Goal: Task Accomplishment & Management: Use online tool/utility

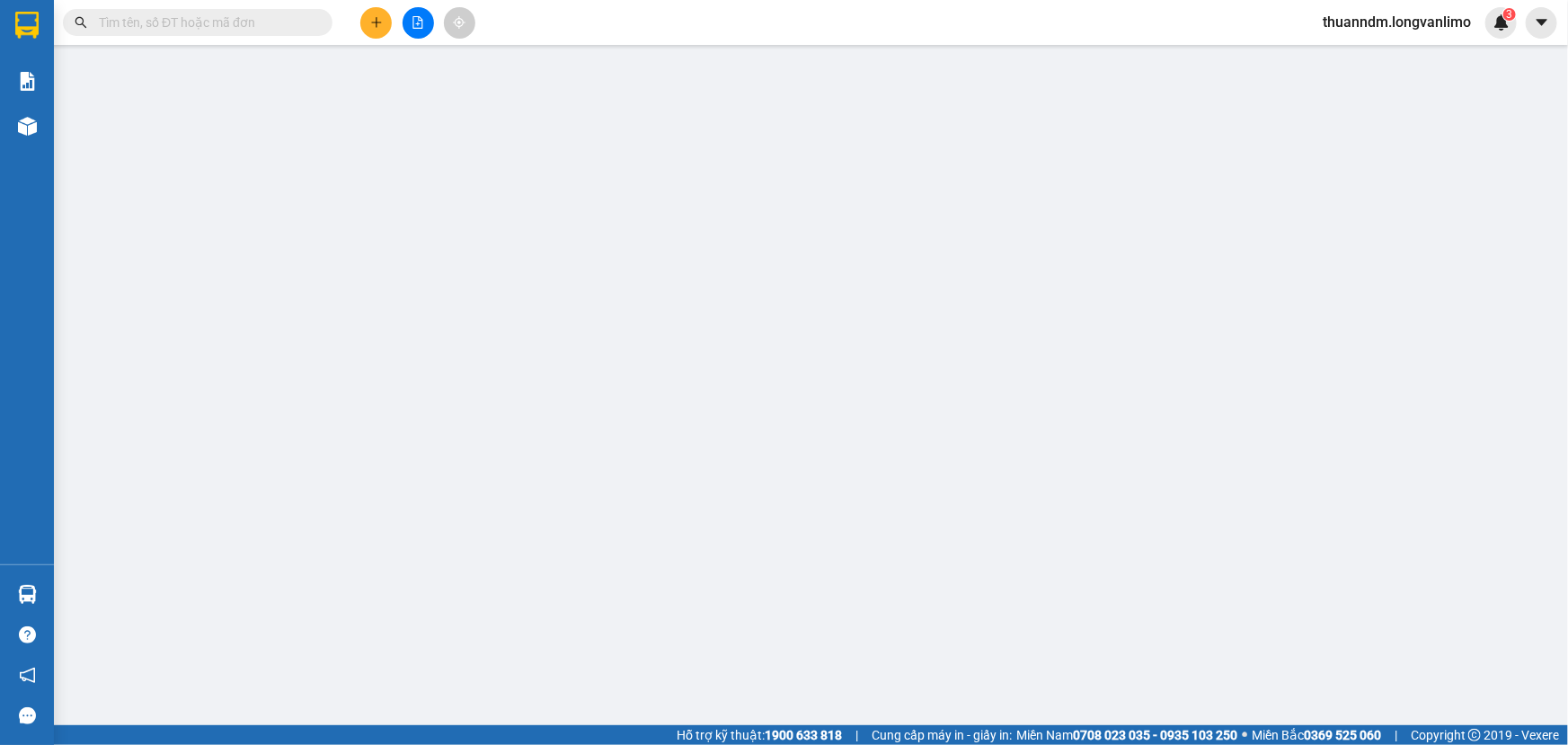
type input "0123456789"
type input "0944689739"
type input "230.000"
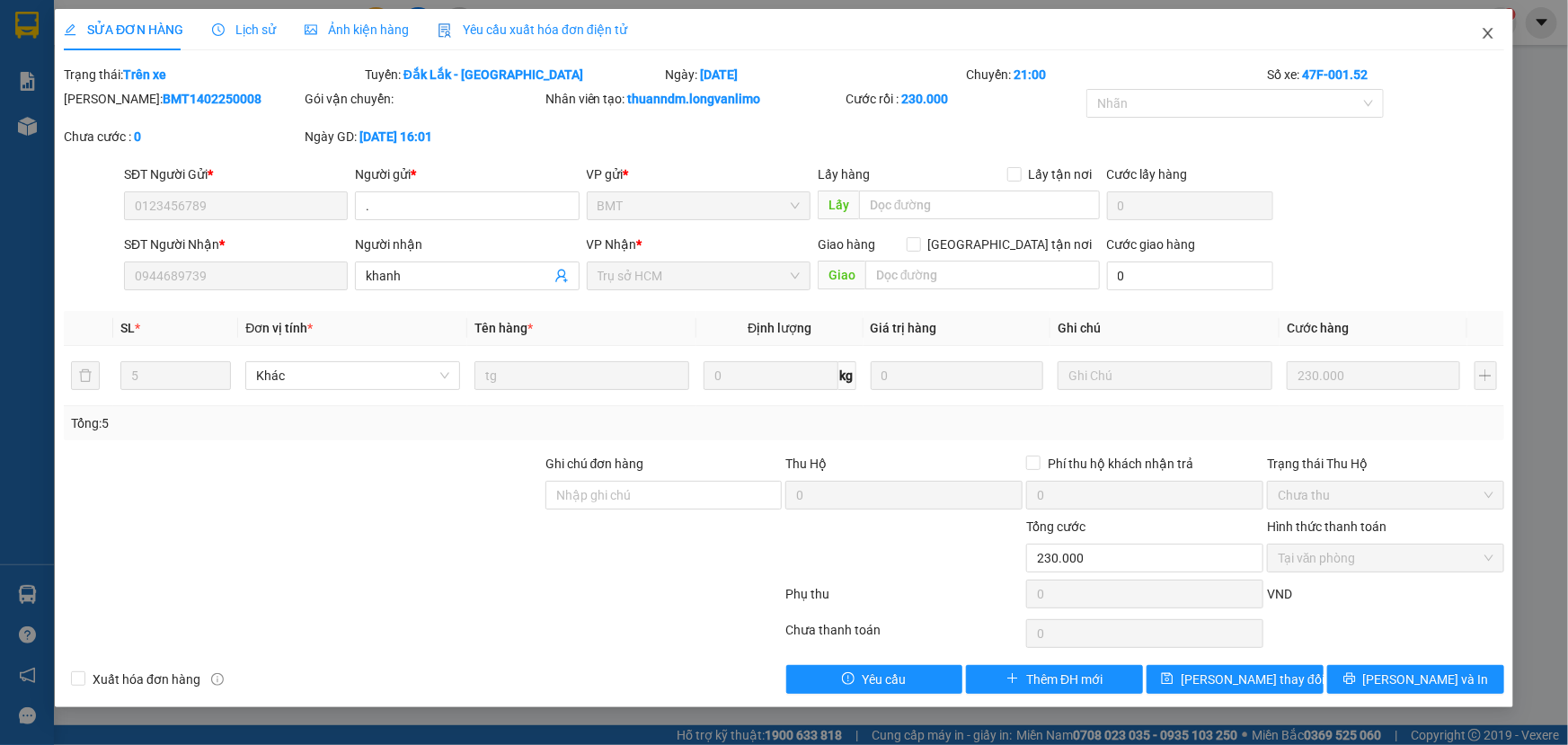
click at [1505, 39] on span "Close" at bounding box center [1488, 33] width 50 height 50
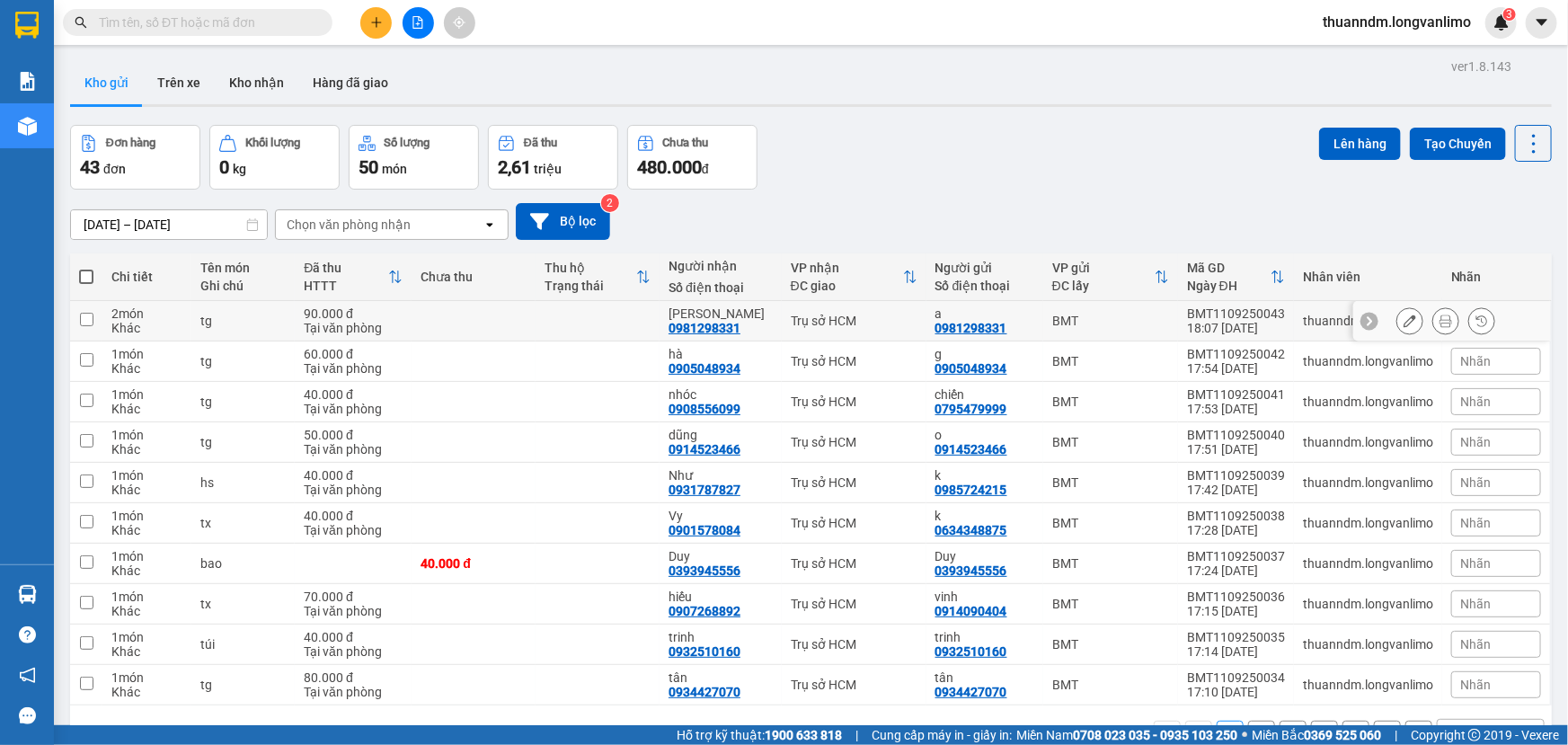
click at [1433, 321] on button at bounding box center [1446, 321] width 25 height 31
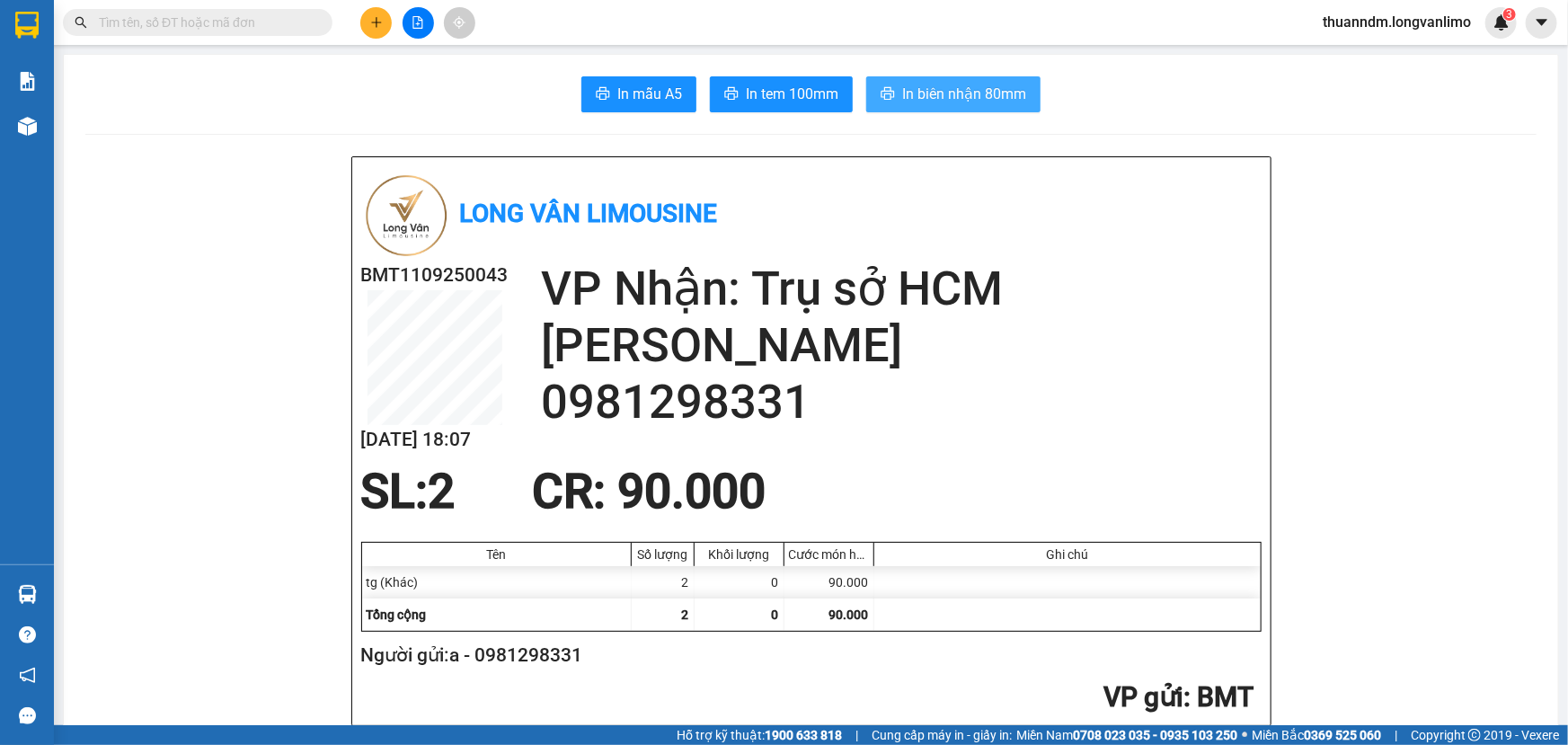
click at [986, 98] on span "In biên nhận 80mm" at bounding box center [964, 93] width 124 height 23
click at [826, 98] on span "In tem 100mm" at bounding box center [792, 93] width 93 height 23
click at [777, 82] on span "In tem 100mm" at bounding box center [792, 93] width 93 height 23
drag, startPoint x: 894, startPoint y: 306, endPoint x: 832, endPoint y: 329, distance: 66.1
click at [832, 329] on div "VP Nhận: Trụ sở HCM Vân 0981298331" at bounding box center [901, 345] width 721 height 169
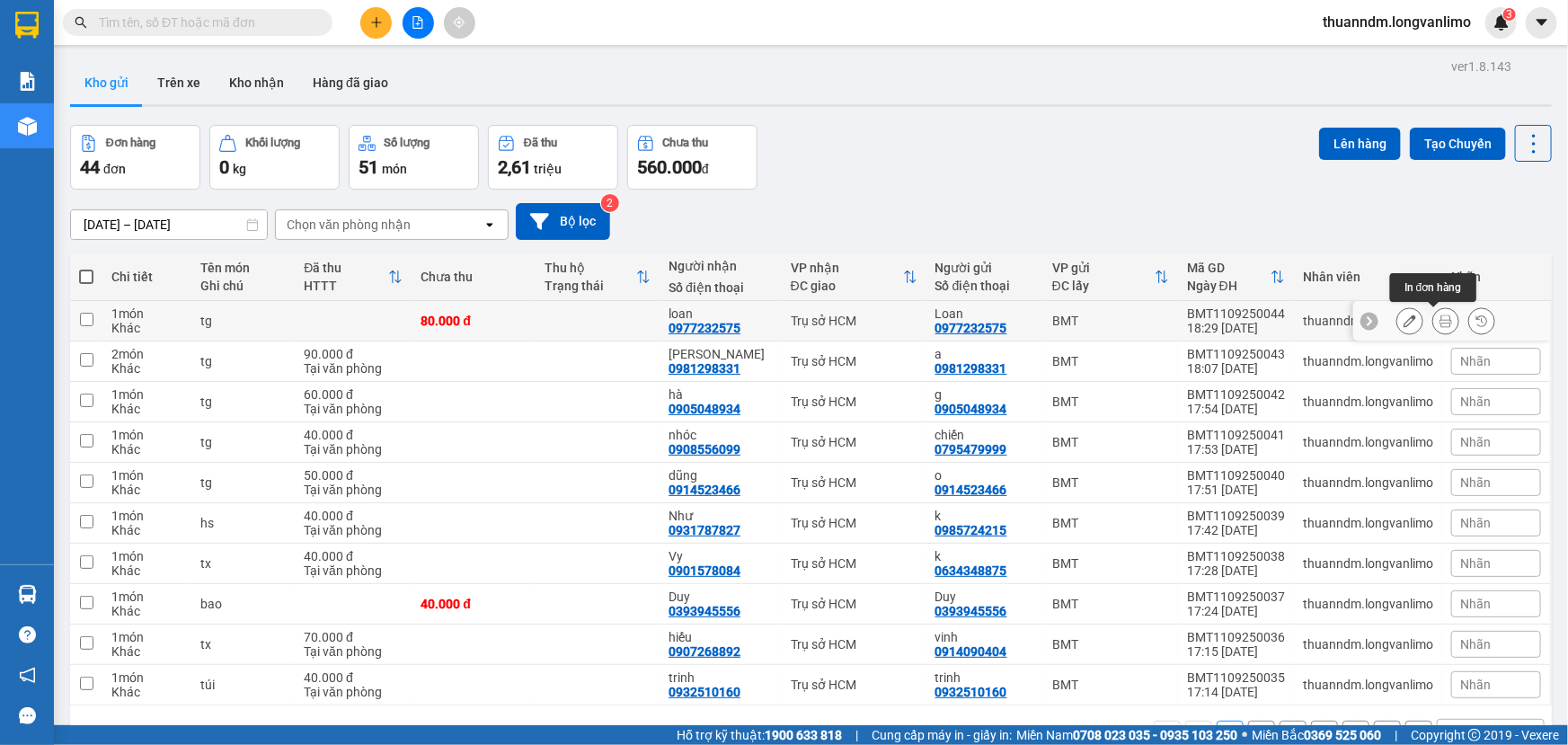
click at [1440, 319] on icon at bounding box center [1446, 320] width 13 height 13
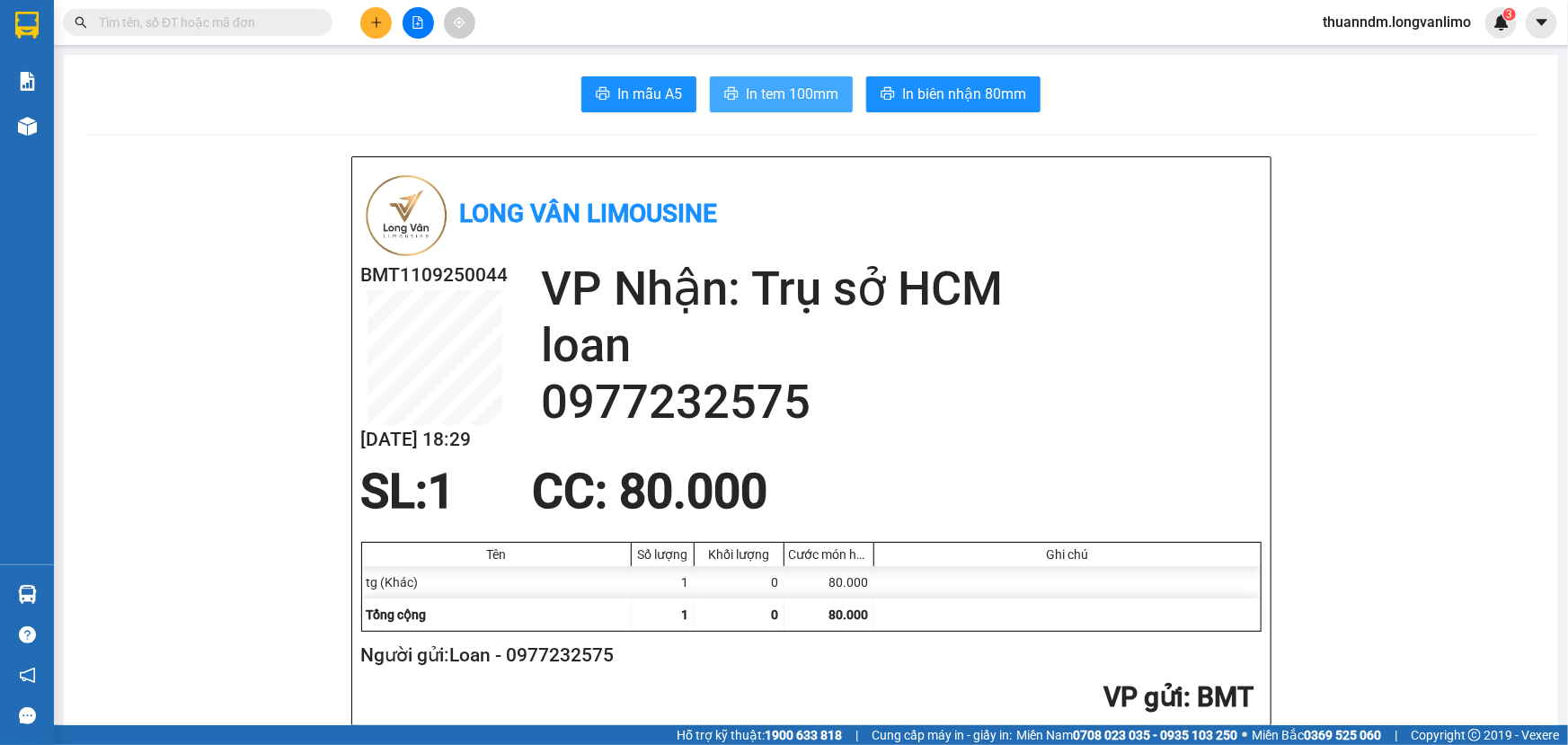
click at [738, 78] on button "In tem 100mm" at bounding box center [782, 94] width 143 height 36
click at [180, 18] on input "text" at bounding box center [205, 23] width 213 height 20
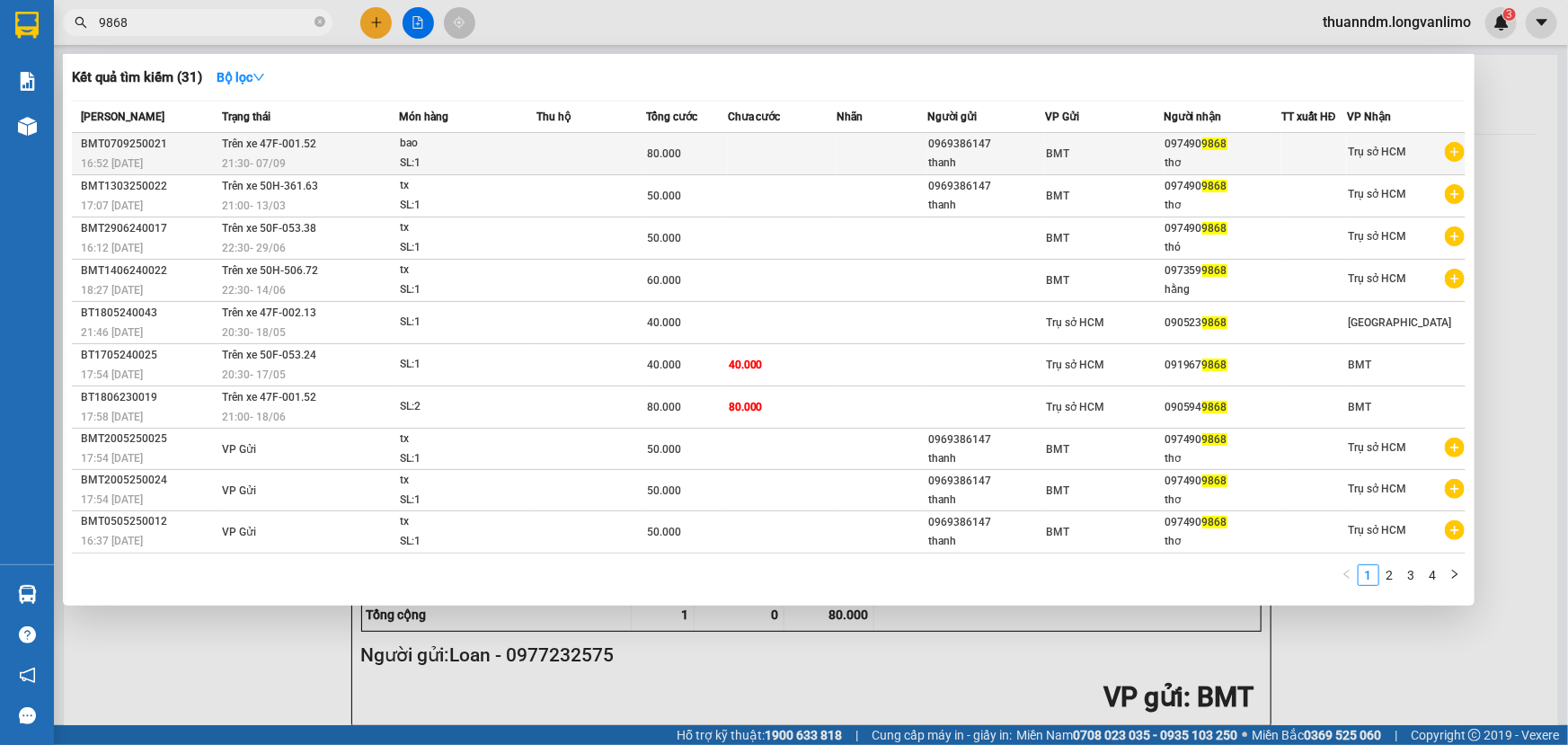
type input "9868"
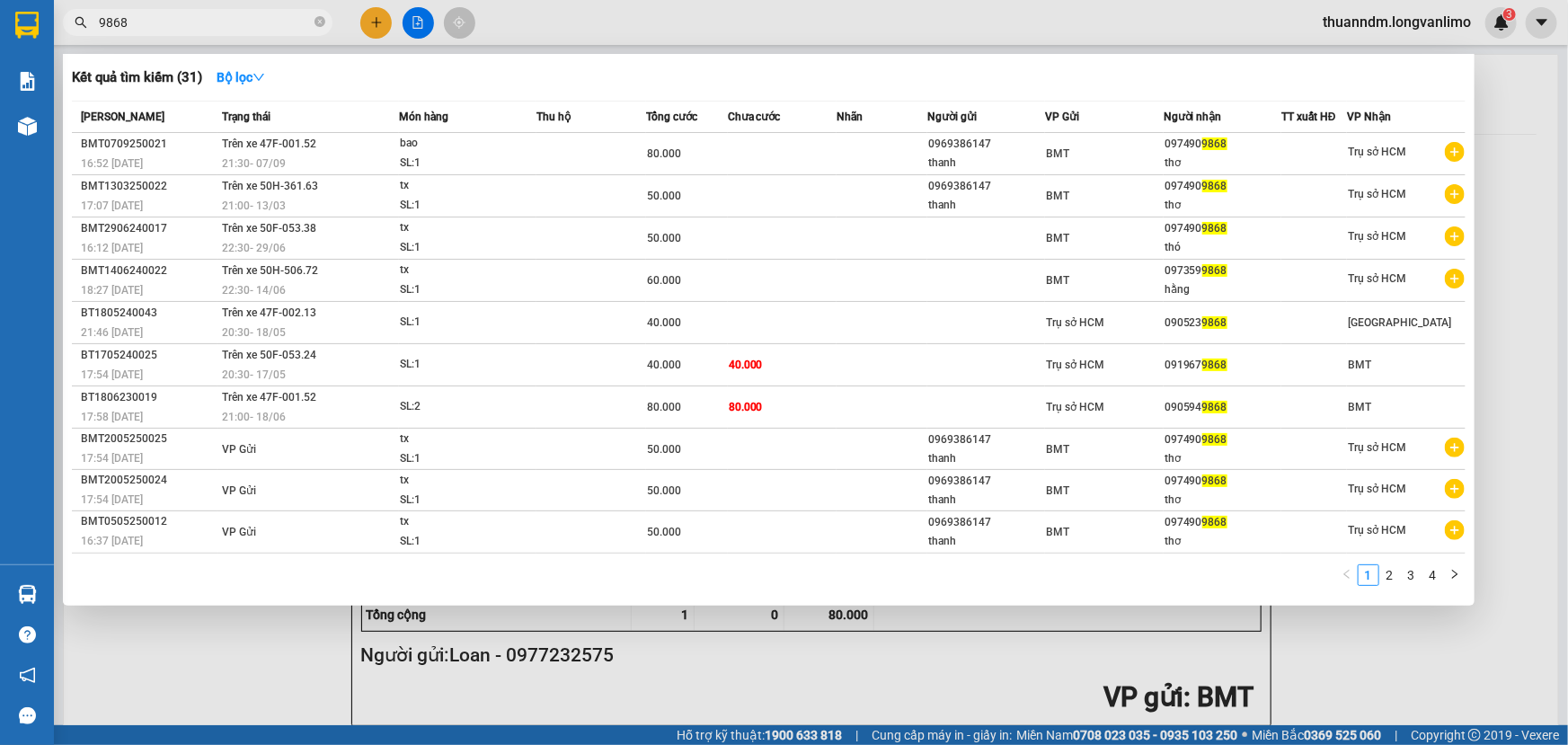
click at [389, 170] on div "21:30 [DATE]" at bounding box center [310, 163] width 176 height 20
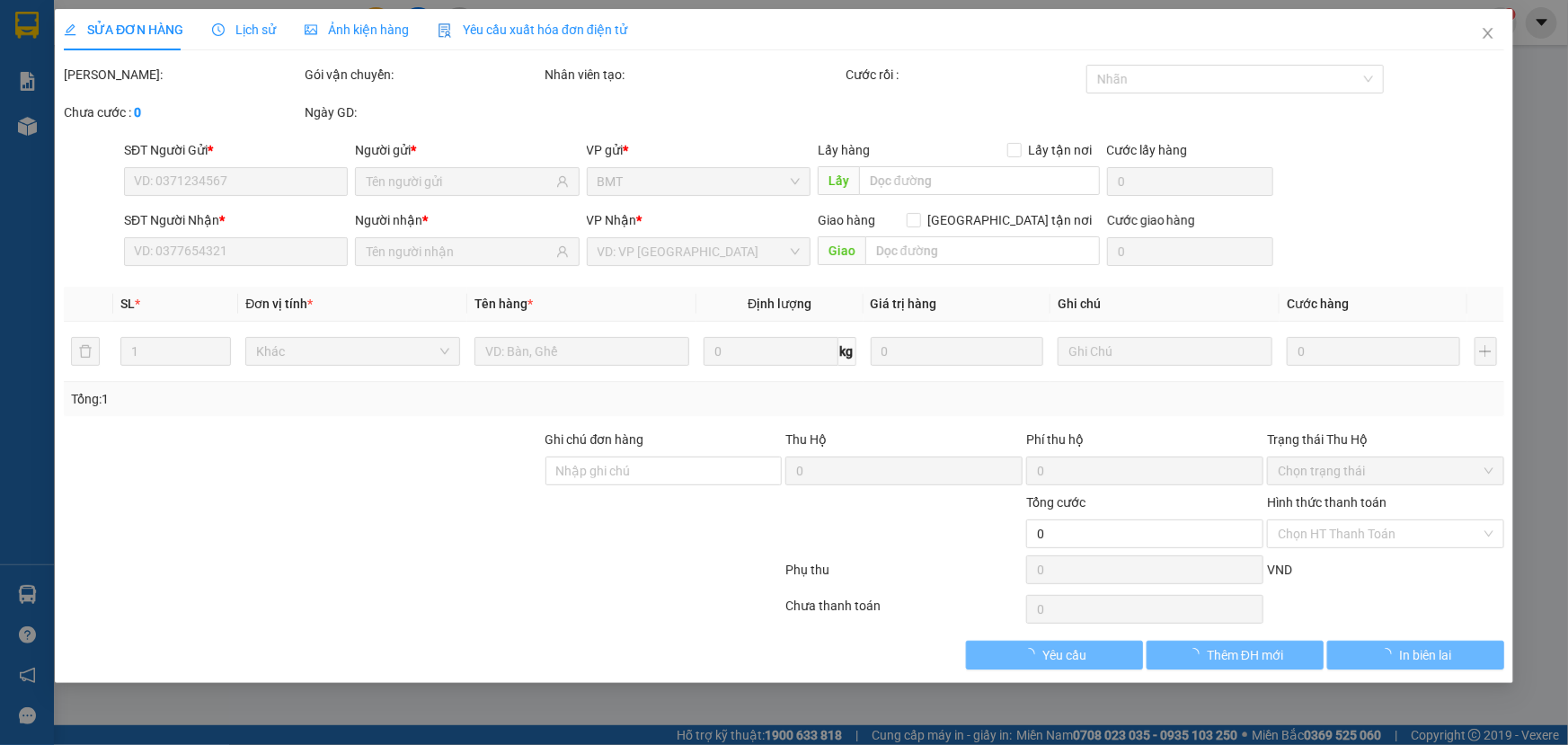
type input "0969386147"
type input "0974909868"
type input "80.000"
type input "0"
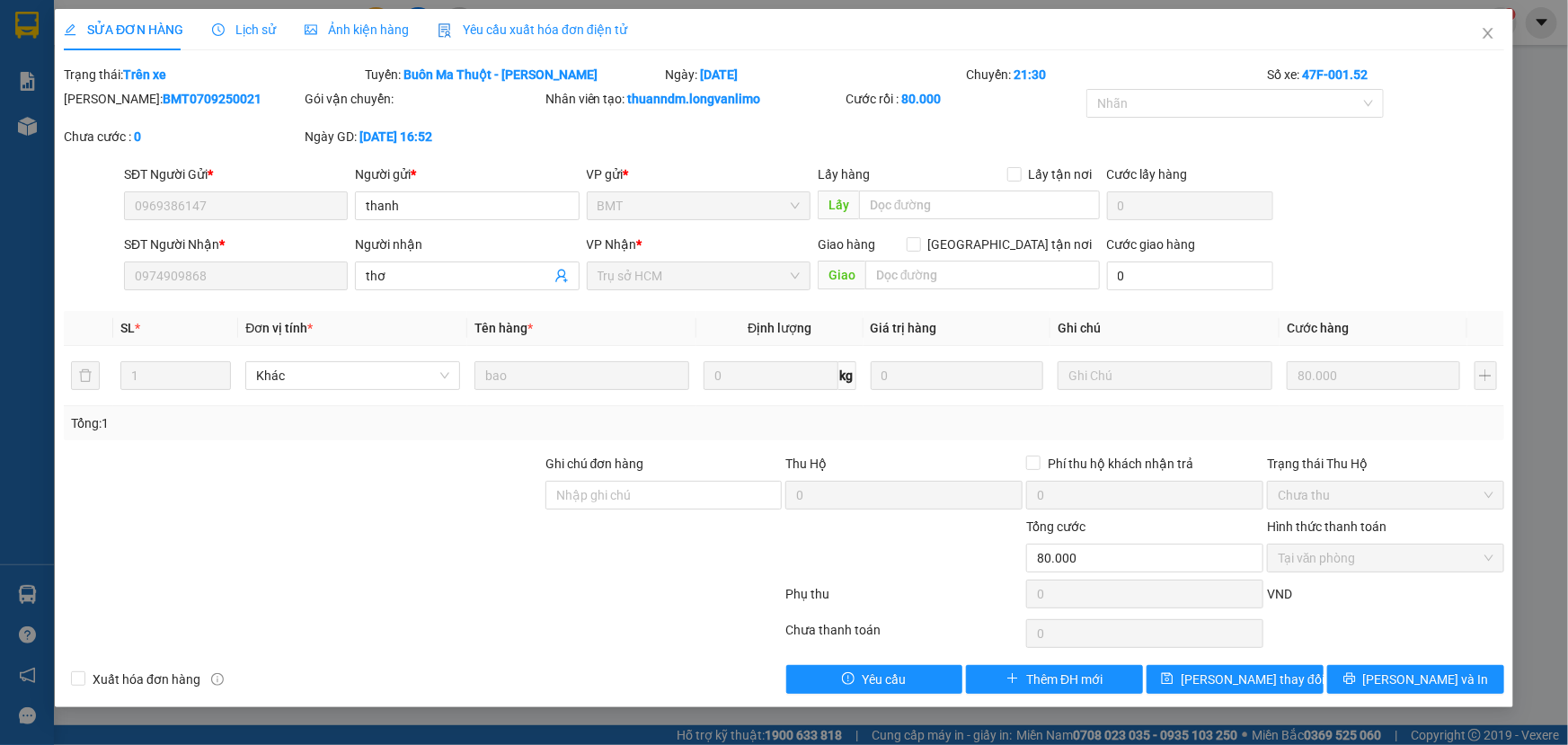
click at [356, 23] on span "Ảnh kiện hàng" at bounding box center [356, 29] width 104 height 15
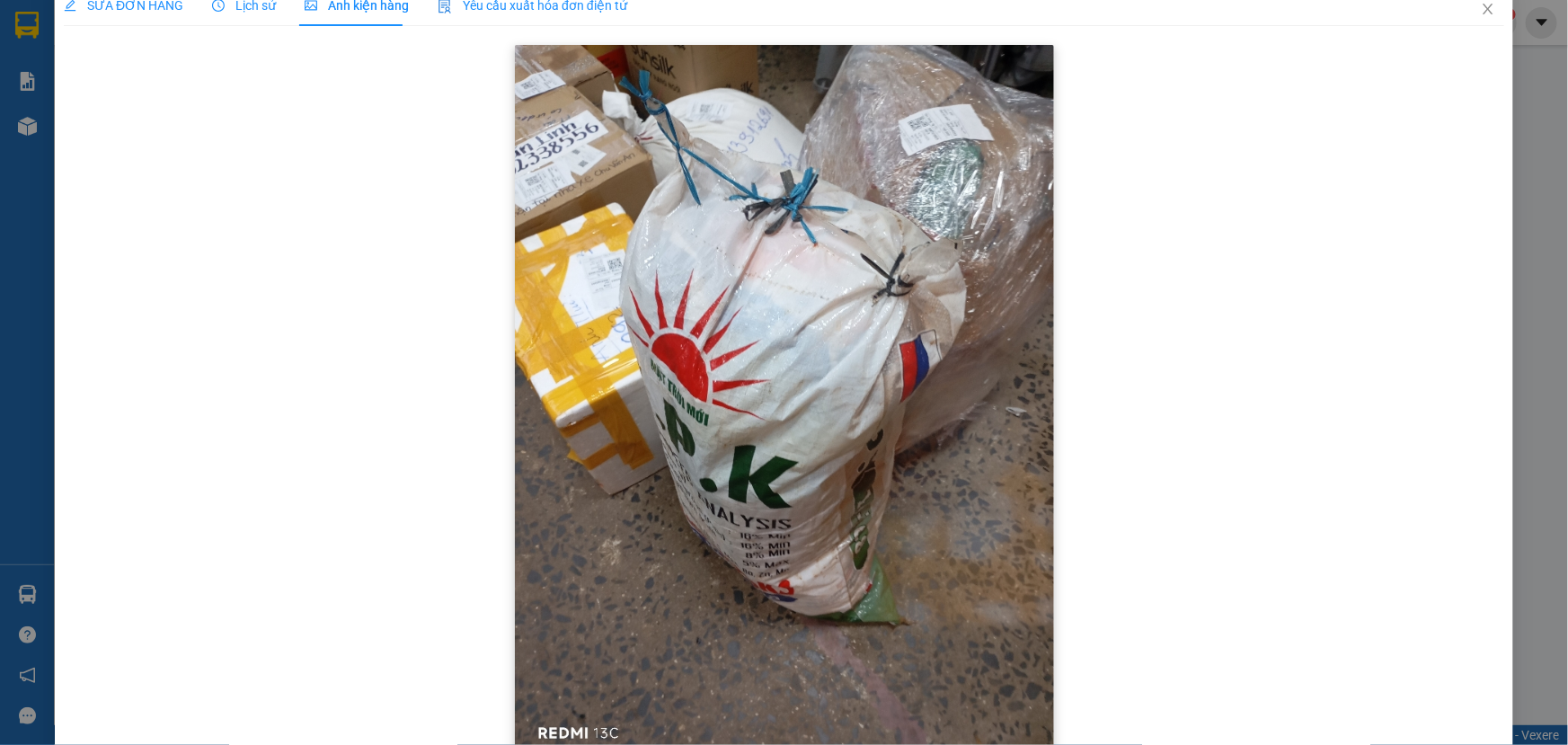
scroll to position [81, 0]
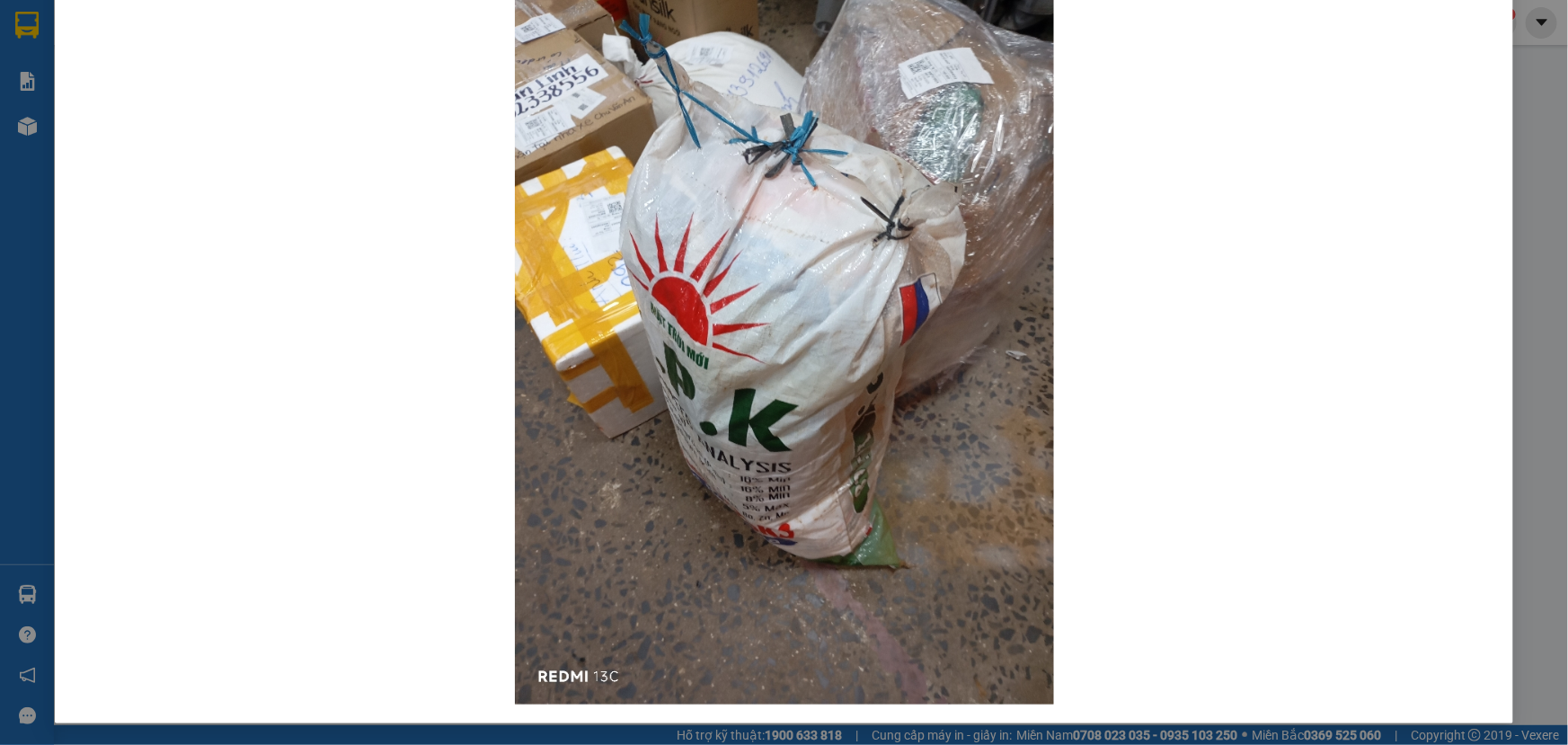
click at [27, 133] on div "SỬA ĐƠN HÀNG Lịch sử Ảnh kiện hàng Yêu cầu xuất hóa đơn điện tử Total Paid Fee …" at bounding box center [784, 372] width 1568 height 745
click at [1531, 109] on div "SỬA ĐƠN HÀNG Lịch sử Ảnh kiện hàng Yêu cầu xuất hóa đơn điện tử Total Paid Fee …" at bounding box center [784, 372] width 1568 height 745
drag, startPoint x: 69, startPoint y: 97, endPoint x: 49, endPoint y: 125, distance: 34.4
click at [69, 102] on div at bounding box center [784, 346] width 1441 height 725
drag, startPoint x: 6, startPoint y: 140, endPoint x: 24, endPoint y: 122, distance: 25.5
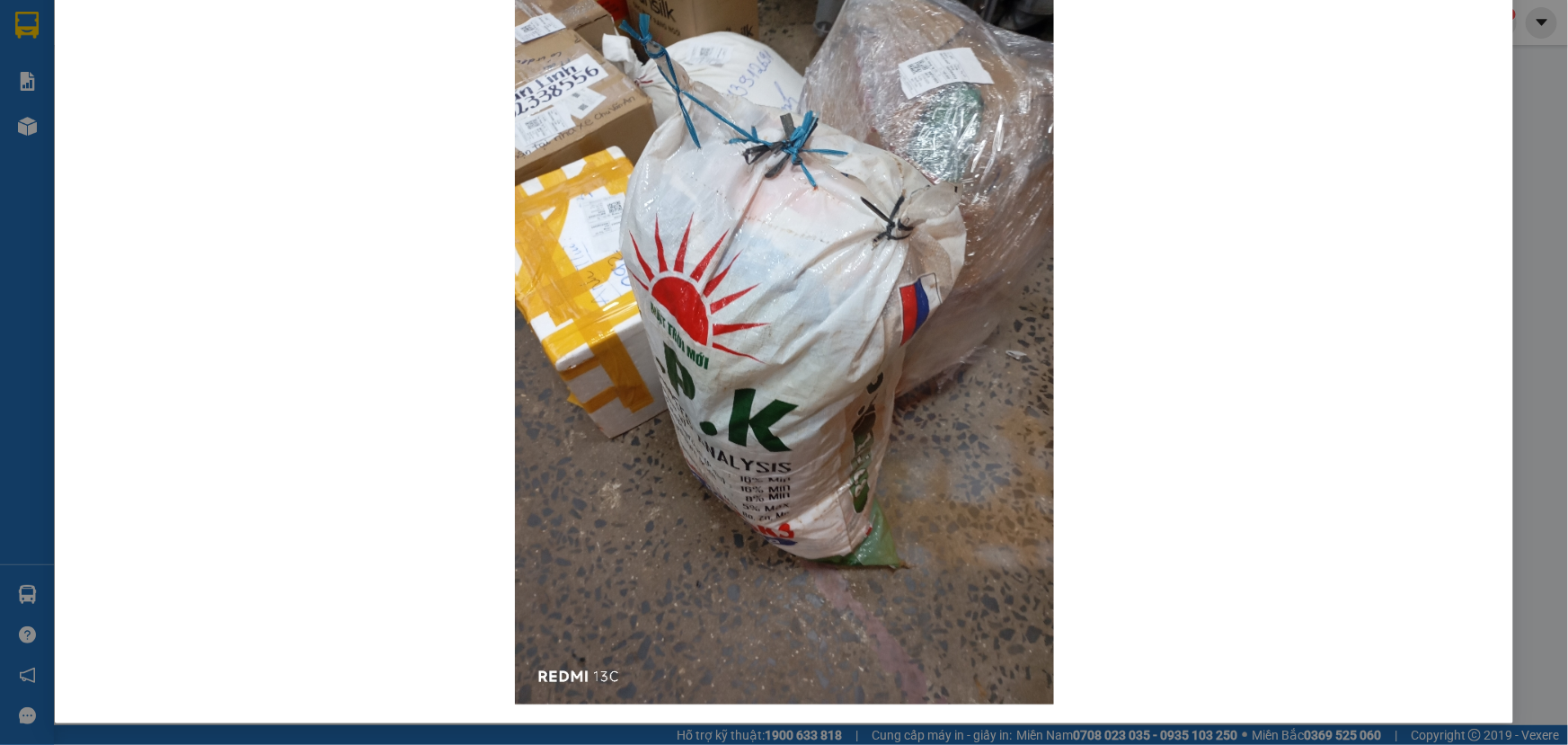
click at [24, 122] on div "SỬA ĐƠN HÀNG Lịch sử Ảnh kiện hàng Yêu cầu xuất hóa đơn điện tử Total Paid Fee …" at bounding box center [784, 372] width 1568 height 745
click at [1550, 0] on div "SỬA ĐƠN HÀNG Lịch sử Ảnh kiện hàng Yêu cầu xuất hóa đơn điện tử Total Paid Fee …" at bounding box center [784, 372] width 1568 height 745
drag, startPoint x: 1546, startPoint y: 81, endPoint x: 26, endPoint y: 335, distance: 1541.1
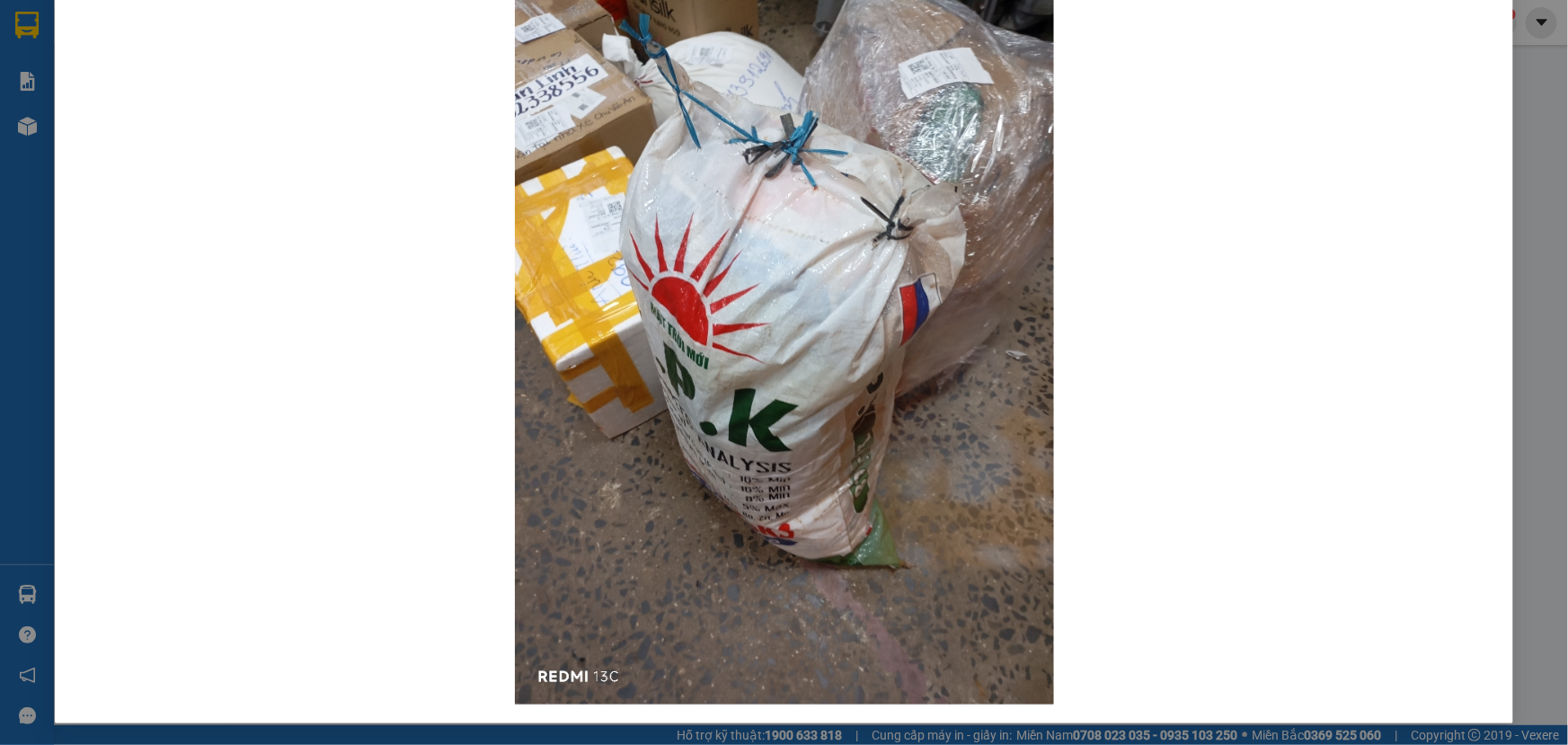
click at [26, 335] on div "SỬA ĐƠN HÀNG Lịch sử Ảnh kiện hàng Yêu cầu xuất hóa đơn điện tử Total Paid Fee …" at bounding box center [784, 372] width 1568 height 745
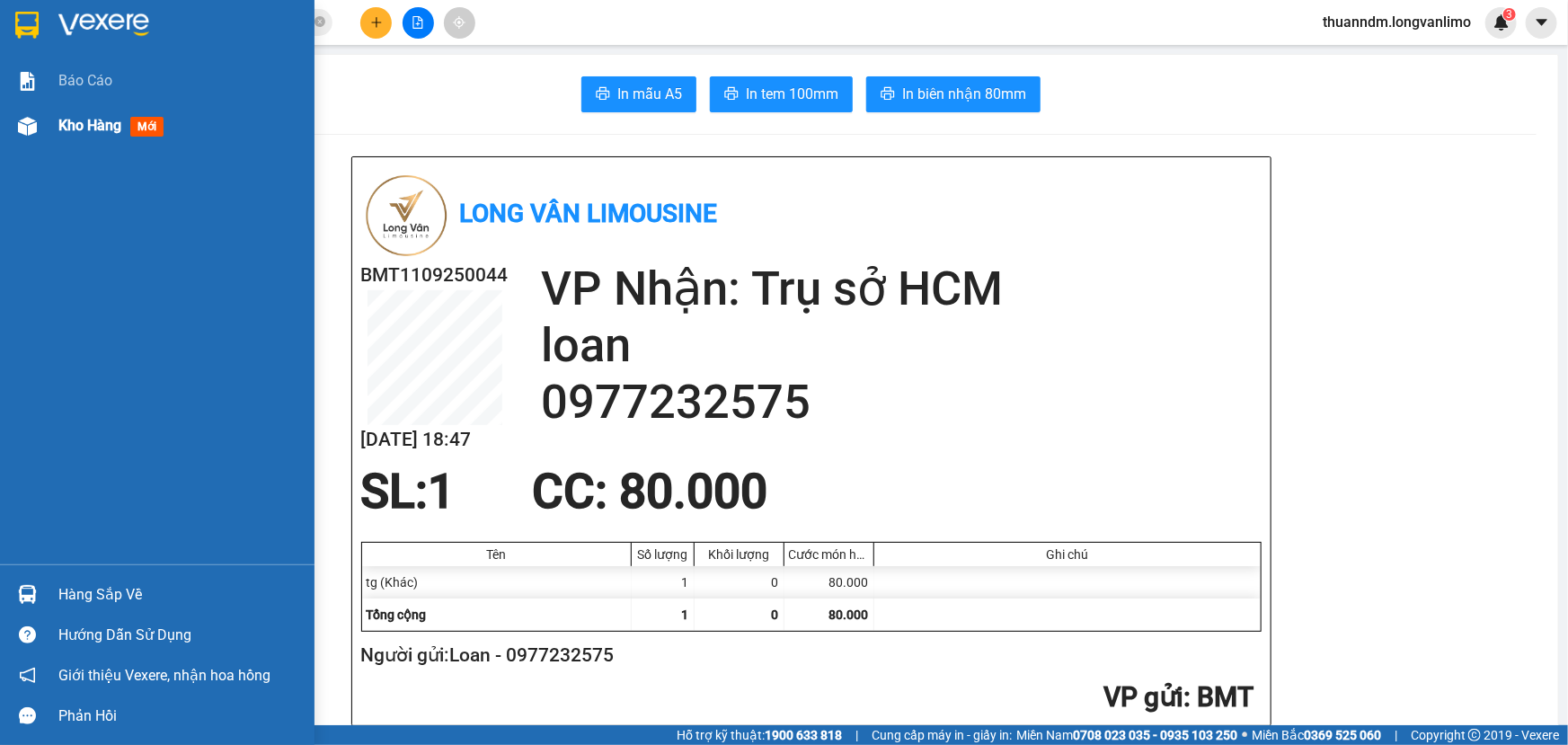
click at [47, 111] on div "Kho hàng mới" at bounding box center [157, 126] width 314 height 45
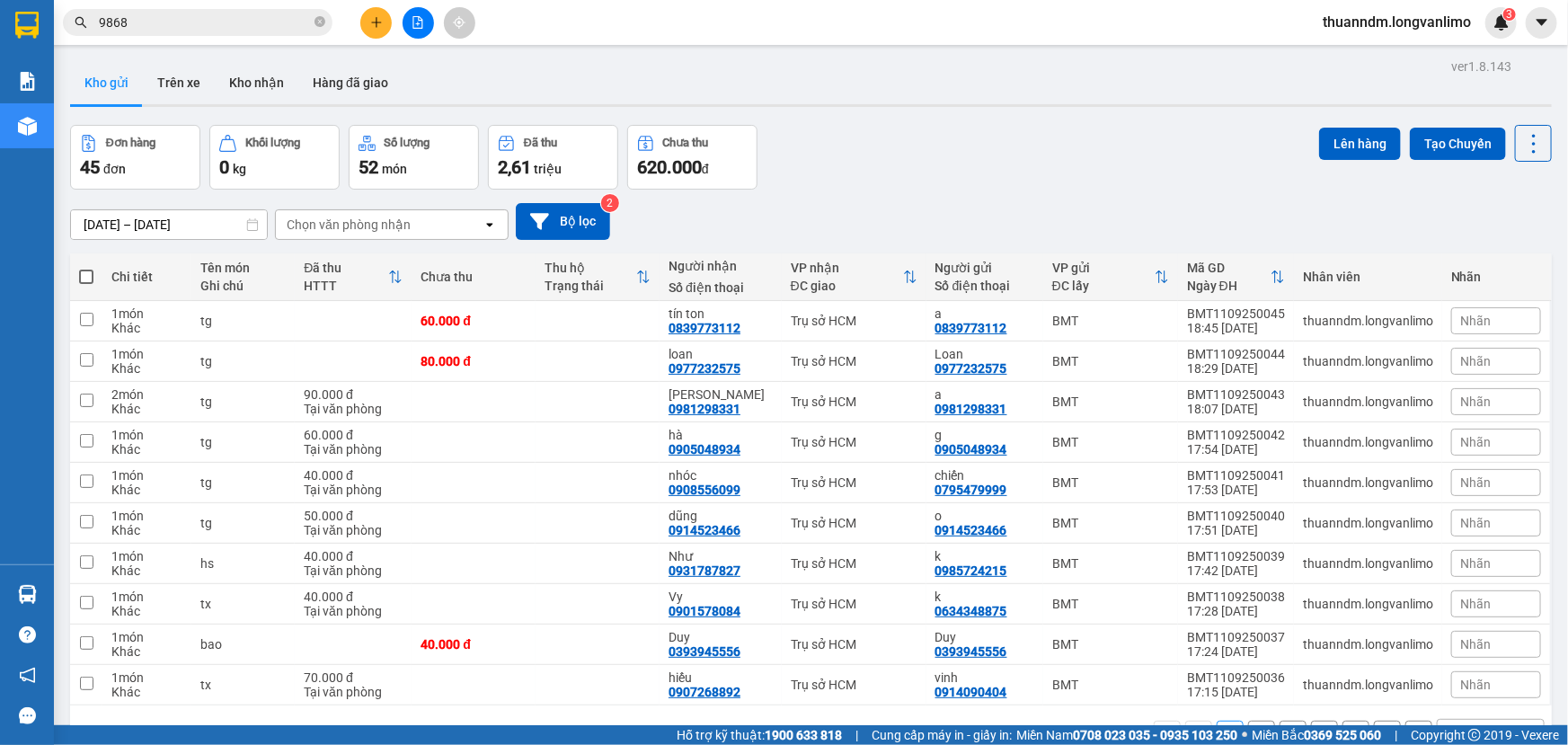
drag, startPoint x: 530, startPoint y: 115, endPoint x: 922, endPoint y: 131, distance: 392.3
click at [924, 130] on div "Đơn hàng 45 đơn Khối lượng 0 kg Số lượng 52 món Đã thu 2,61 triệu Chưa thu 620.…" at bounding box center [811, 158] width 1482 height 65
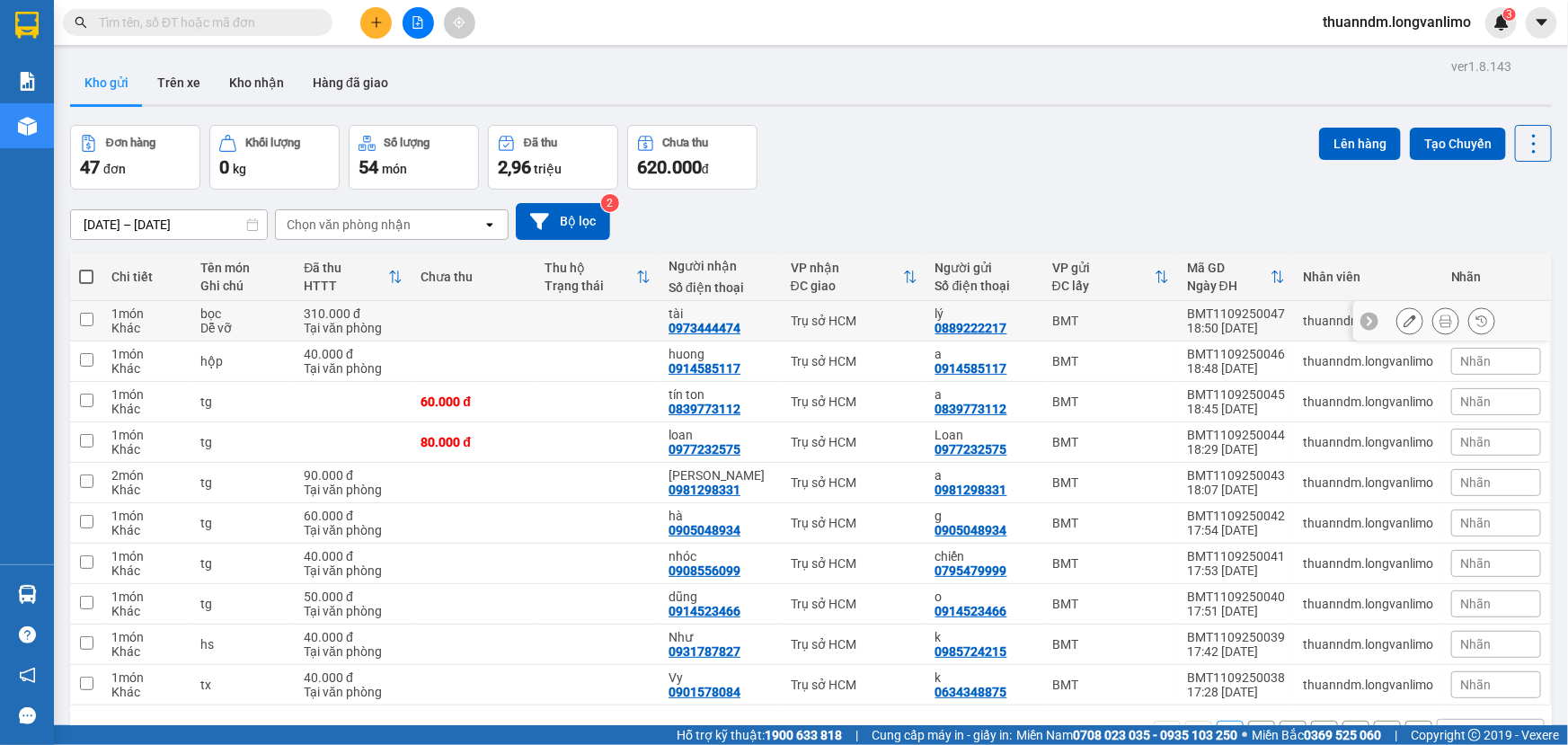
click at [1440, 316] on icon at bounding box center [1446, 320] width 13 height 13
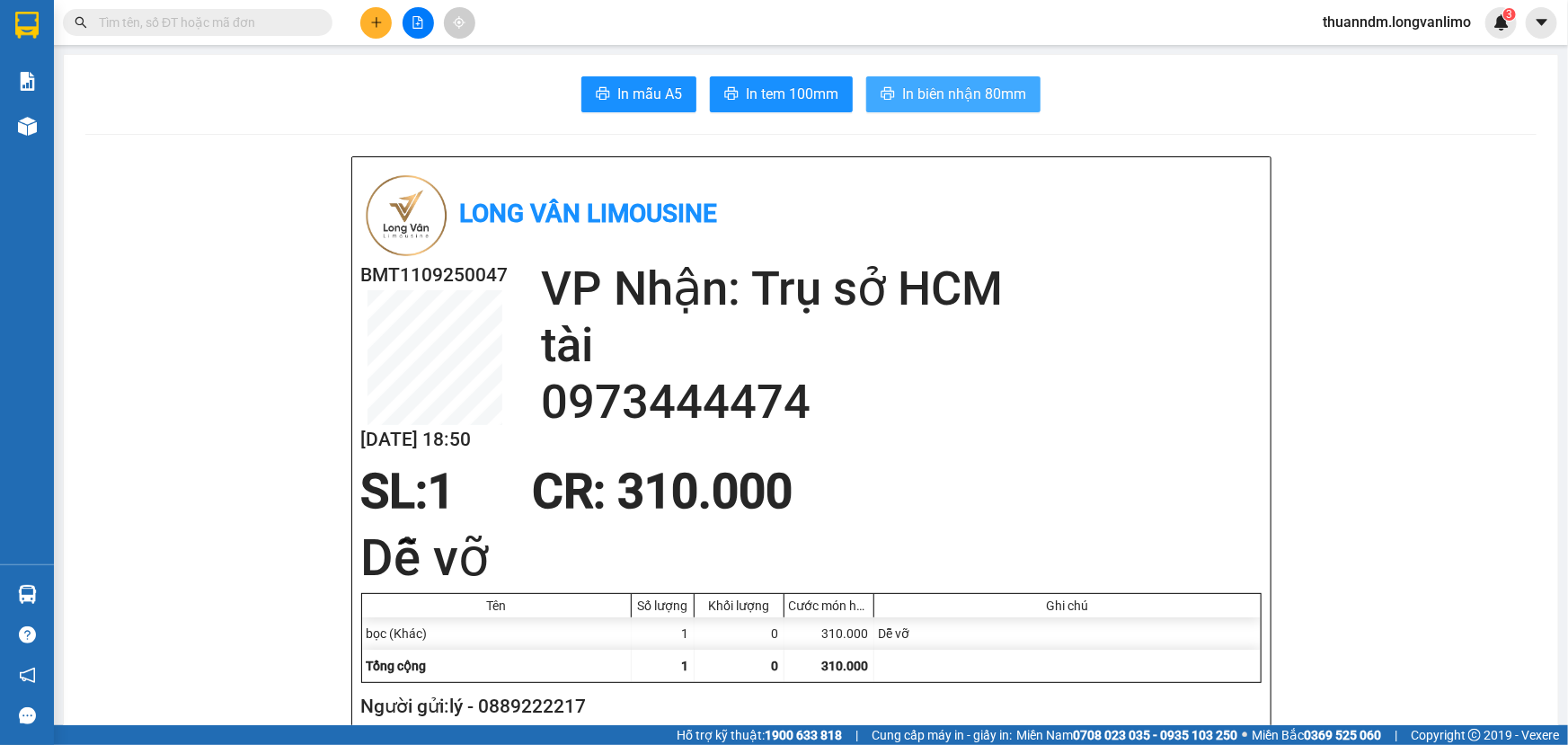
drag, startPoint x: 928, startPoint y: 97, endPoint x: 922, endPoint y: 109, distance: 13.4
click at [928, 96] on span "In biên nhận 80mm" at bounding box center [964, 93] width 124 height 23
click at [799, 104] on span "In tem 100mm" at bounding box center [792, 93] width 93 height 23
click at [943, 86] on span "In biên nhận 80mm" at bounding box center [964, 93] width 124 height 23
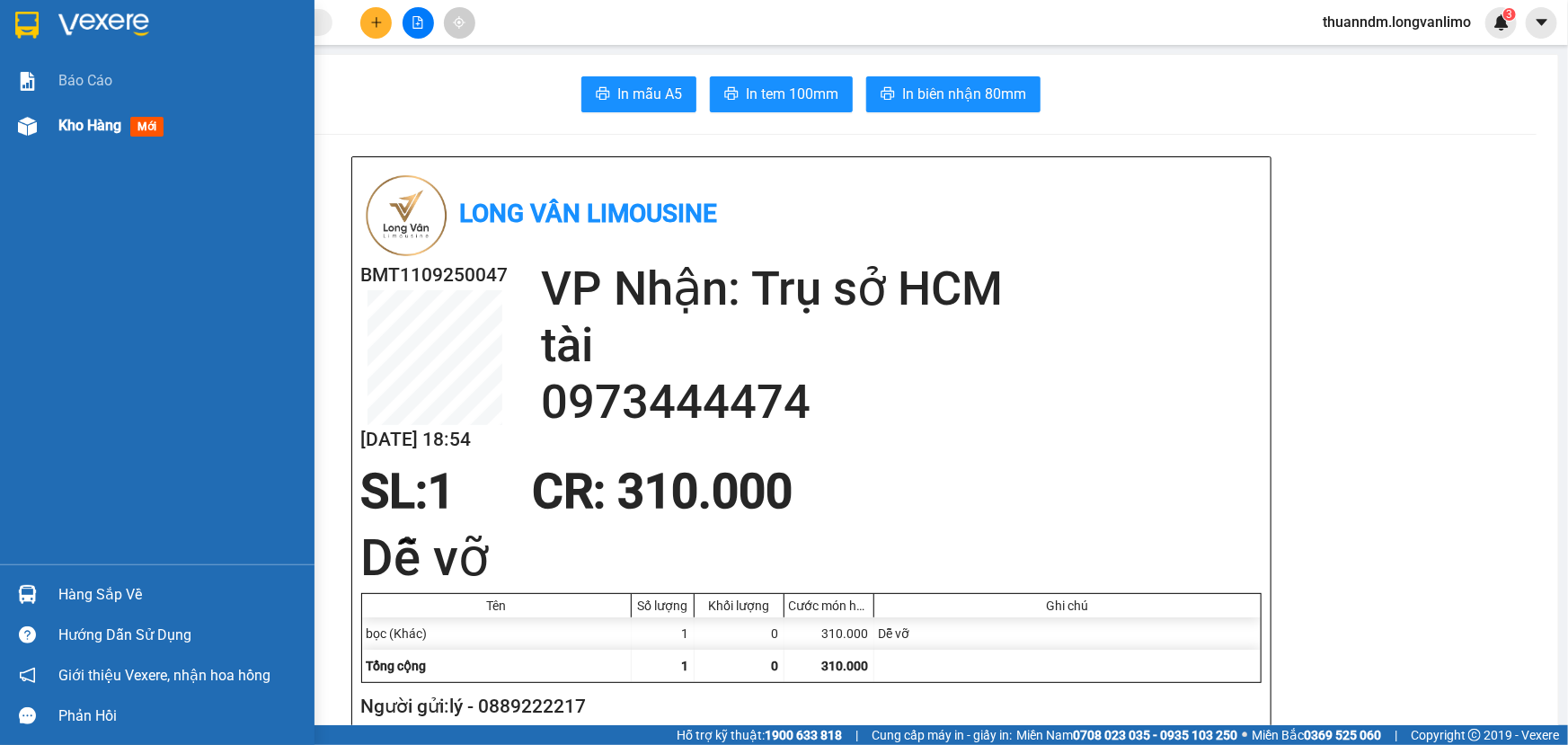
click at [54, 122] on div "Kho hàng mới" at bounding box center [157, 126] width 314 height 45
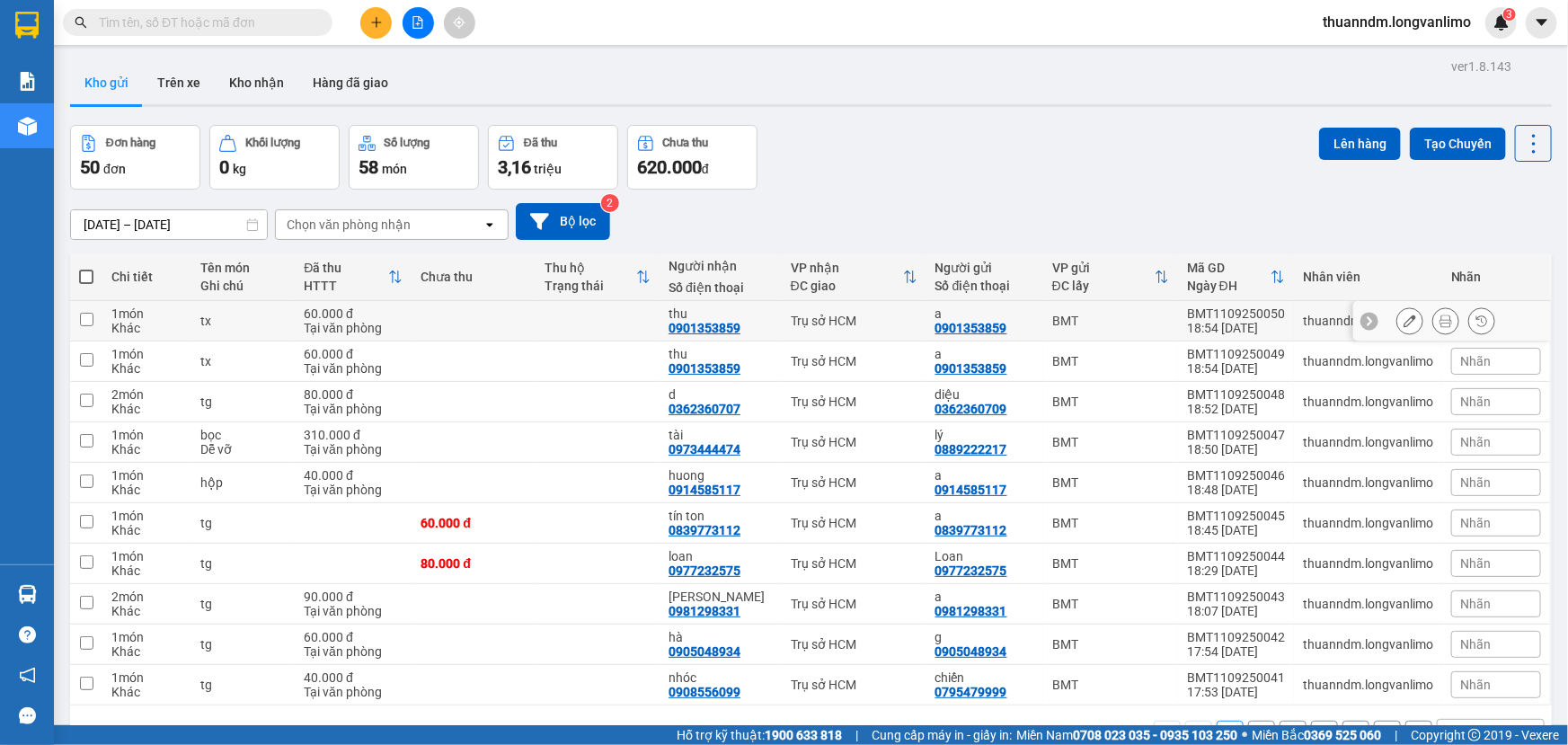
click at [88, 315] on input "checkbox" at bounding box center [87, 319] width 14 height 14
checkbox input "true"
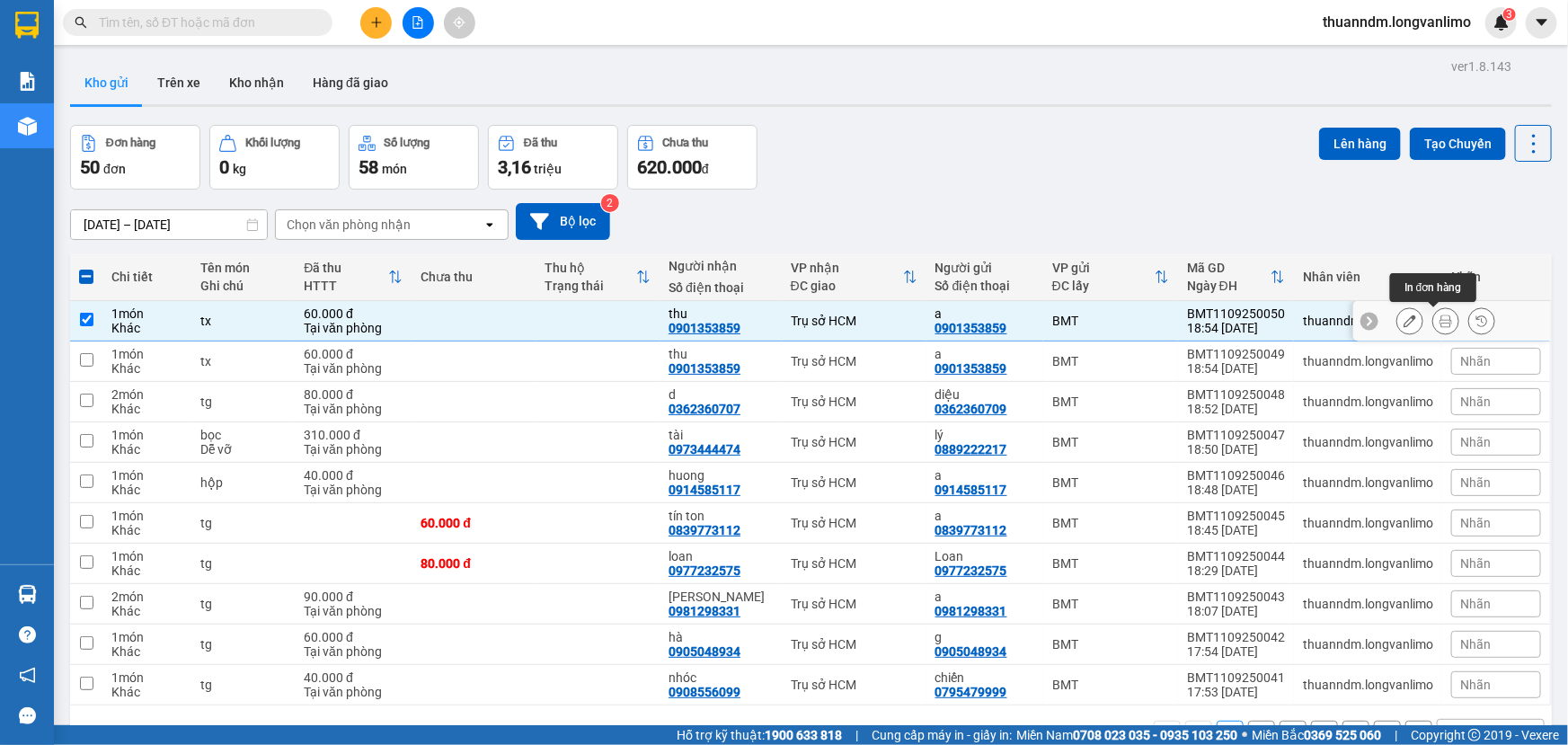
click at [1440, 322] on icon at bounding box center [1446, 320] width 13 height 13
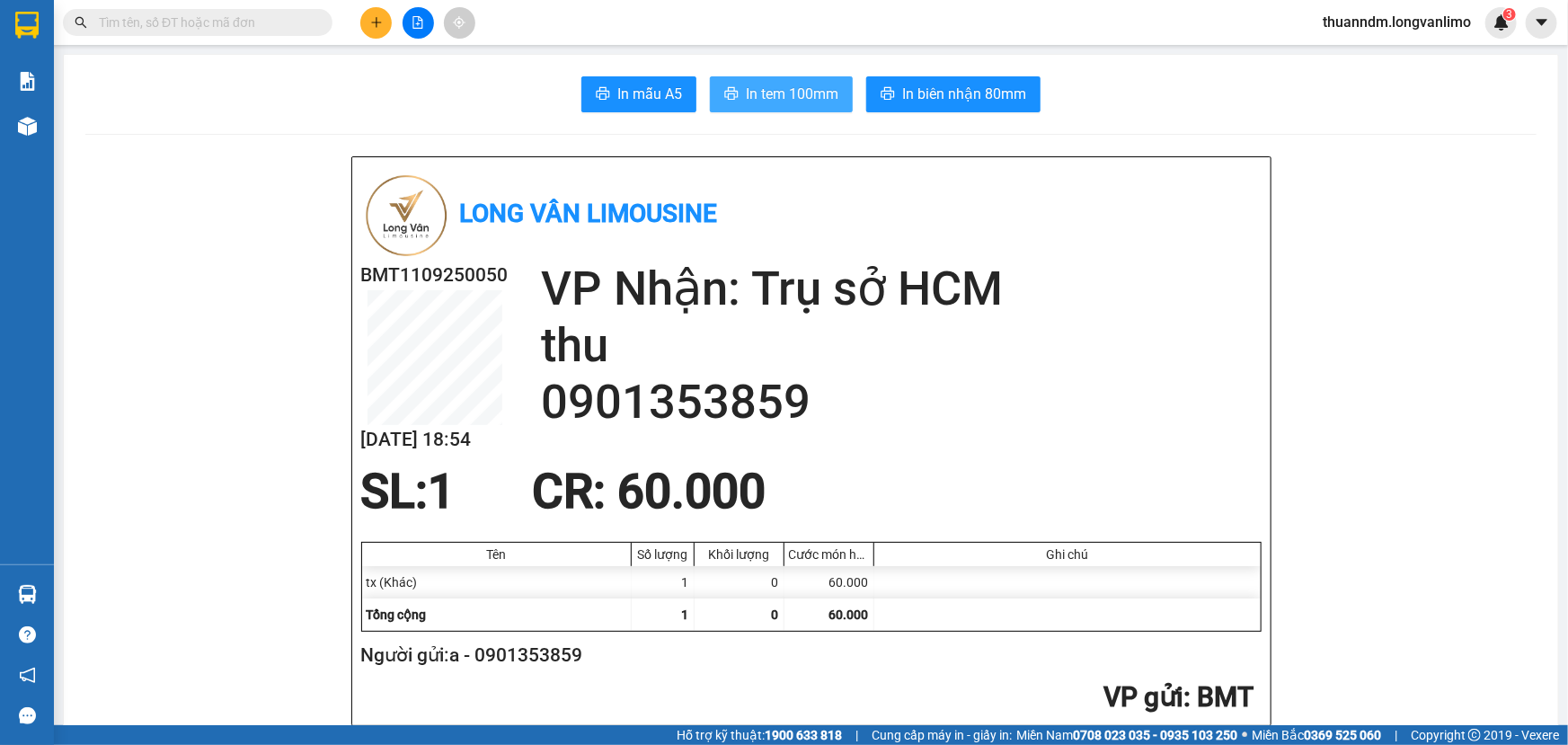
click at [771, 83] on span "In tem 100mm" at bounding box center [792, 93] width 93 height 23
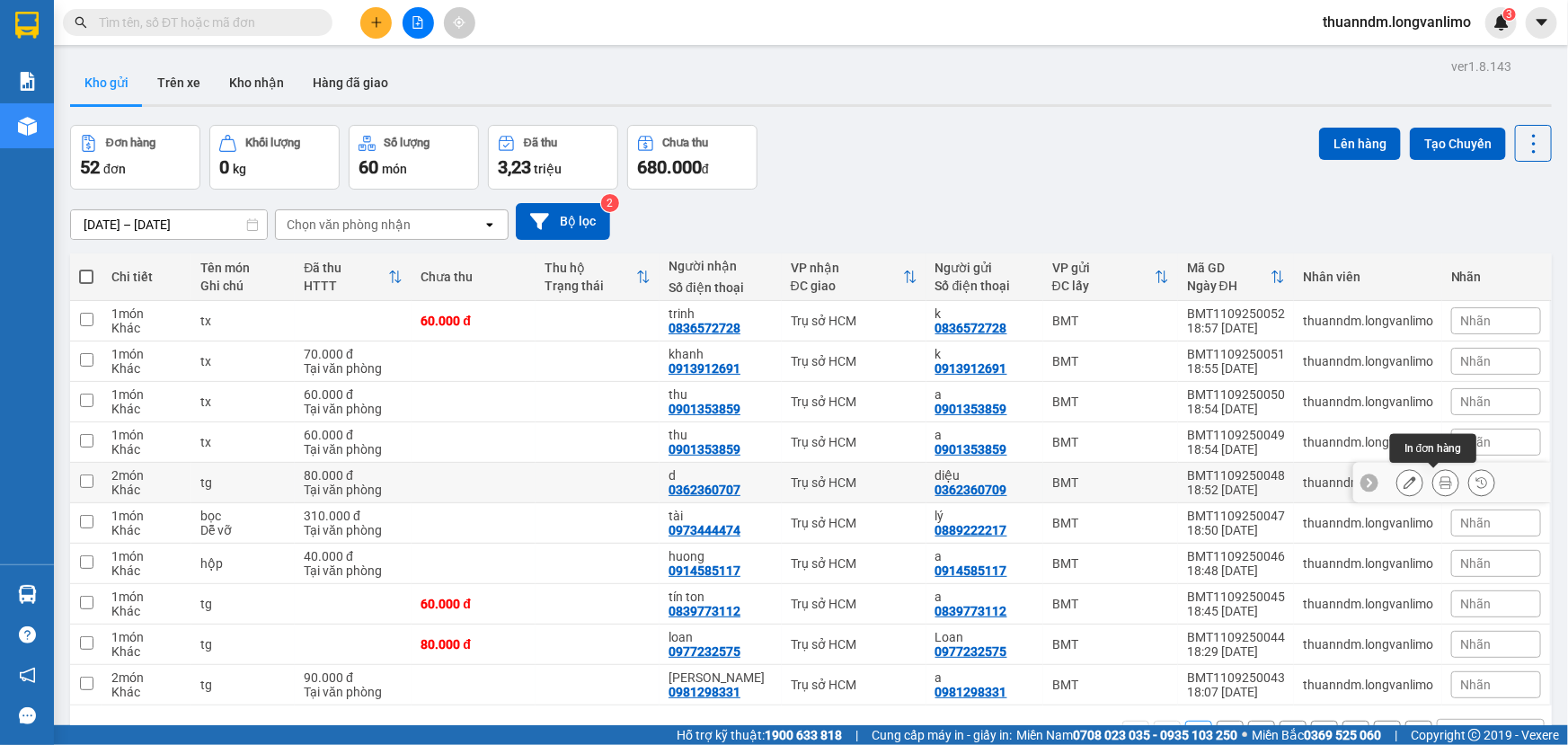
click at [1433, 485] on button at bounding box center [1446, 483] width 25 height 31
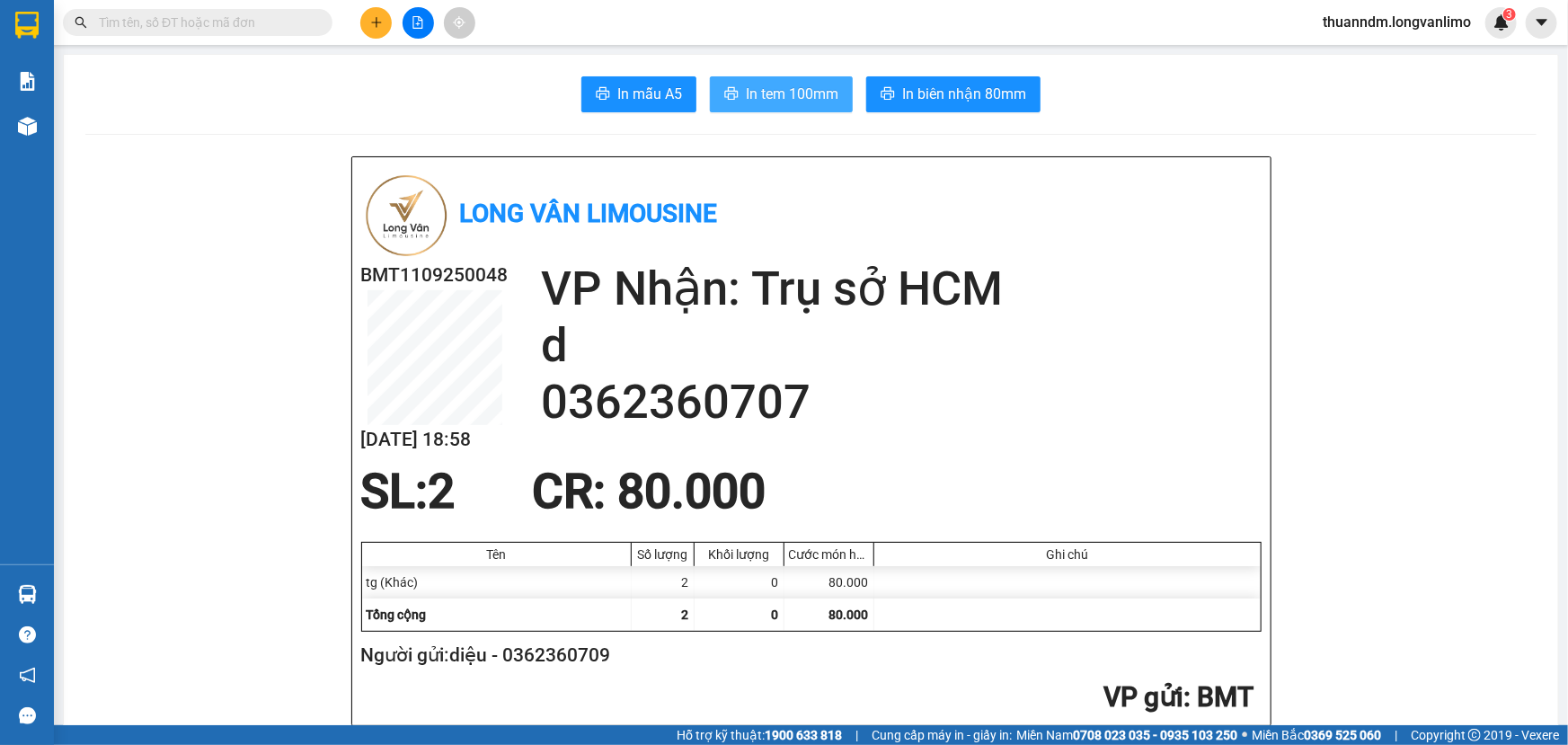
click at [803, 98] on span "In tem 100mm" at bounding box center [792, 93] width 93 height 23
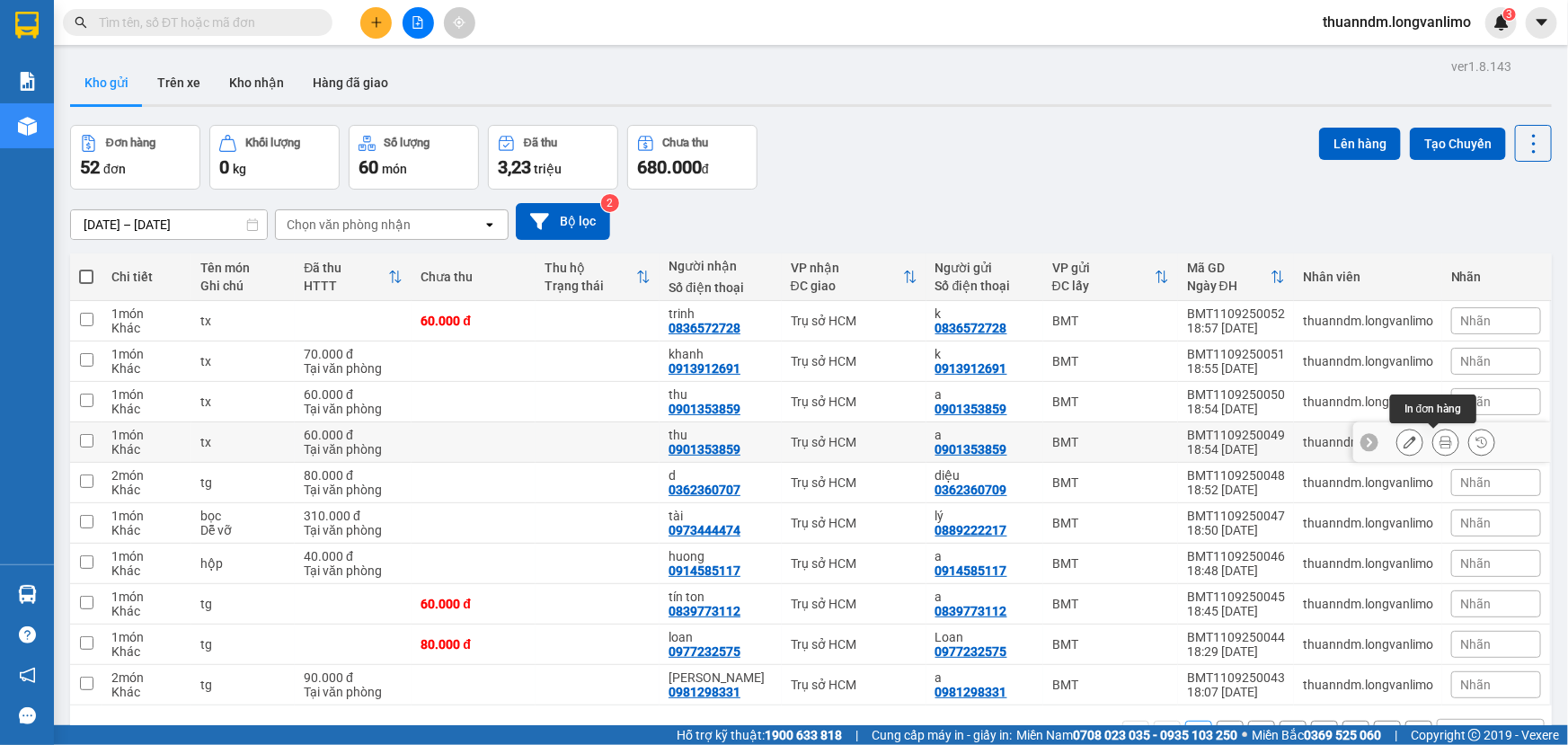
click at [1440, 442] on icon at bounding box center [1446, 442] width 13 height 13
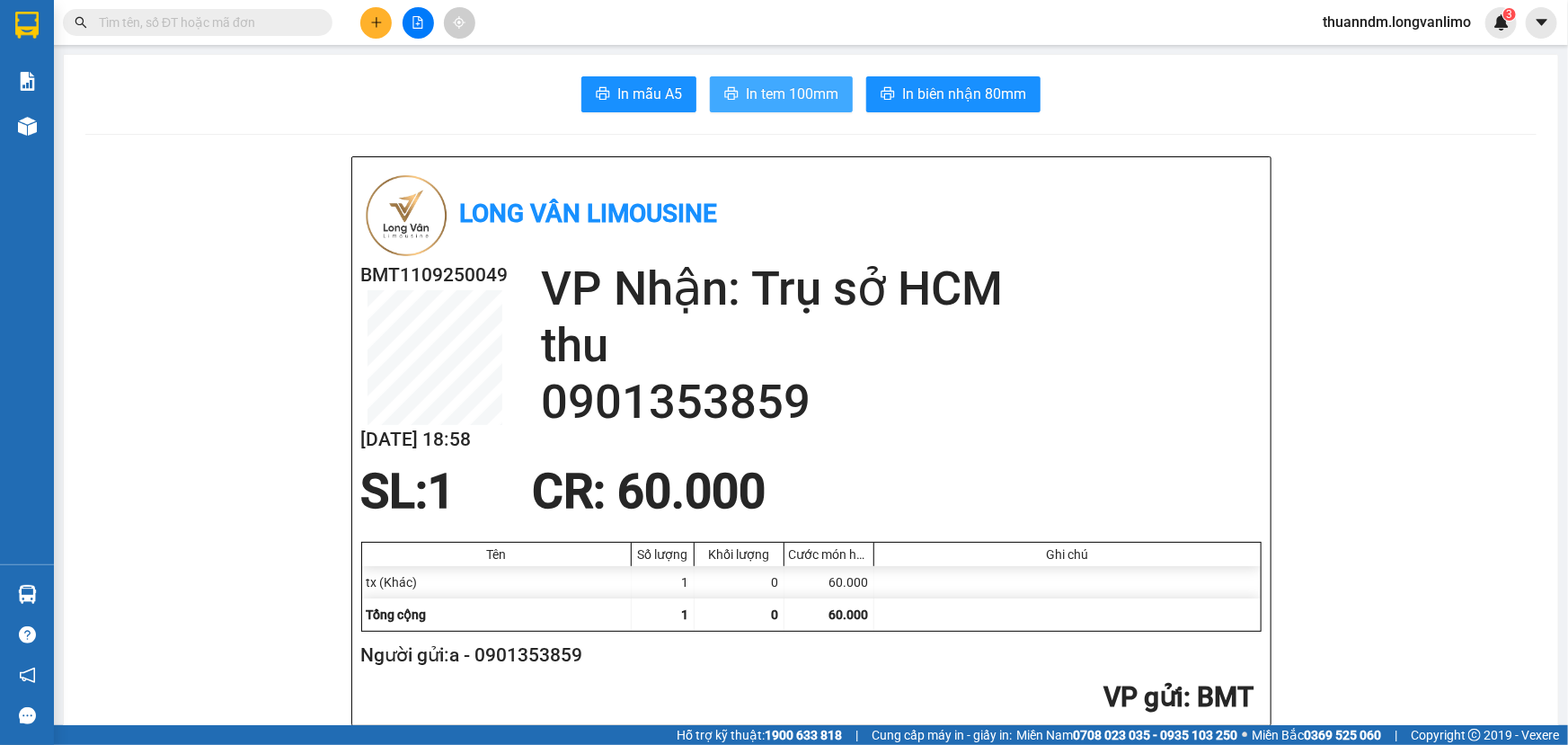
click at [761, 99] on span "In tem 100mm" at bounding box center [792, 93] width 93 height 23
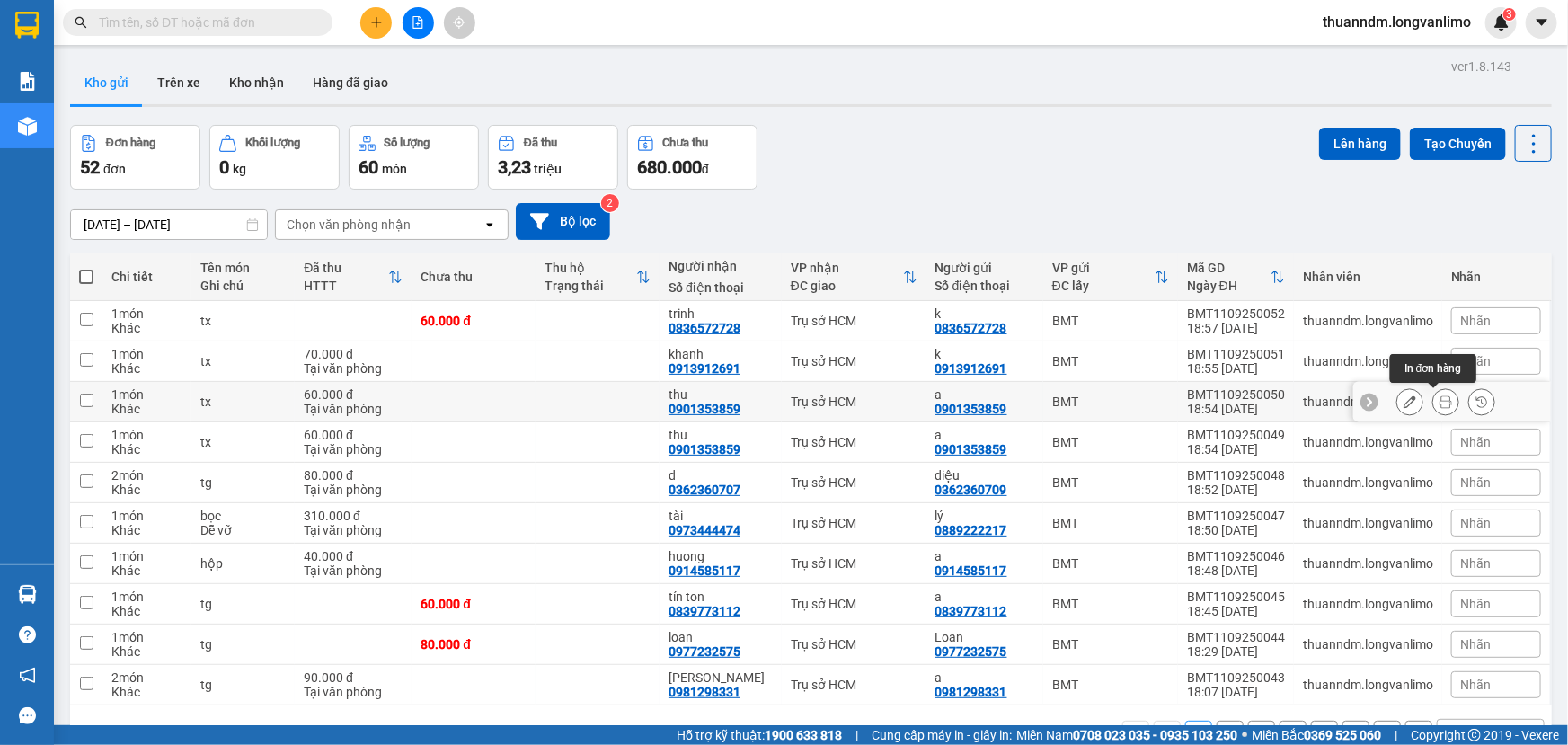
click at [1440, 401] on icon at bounding box center [1446, 401] width 13 height 13
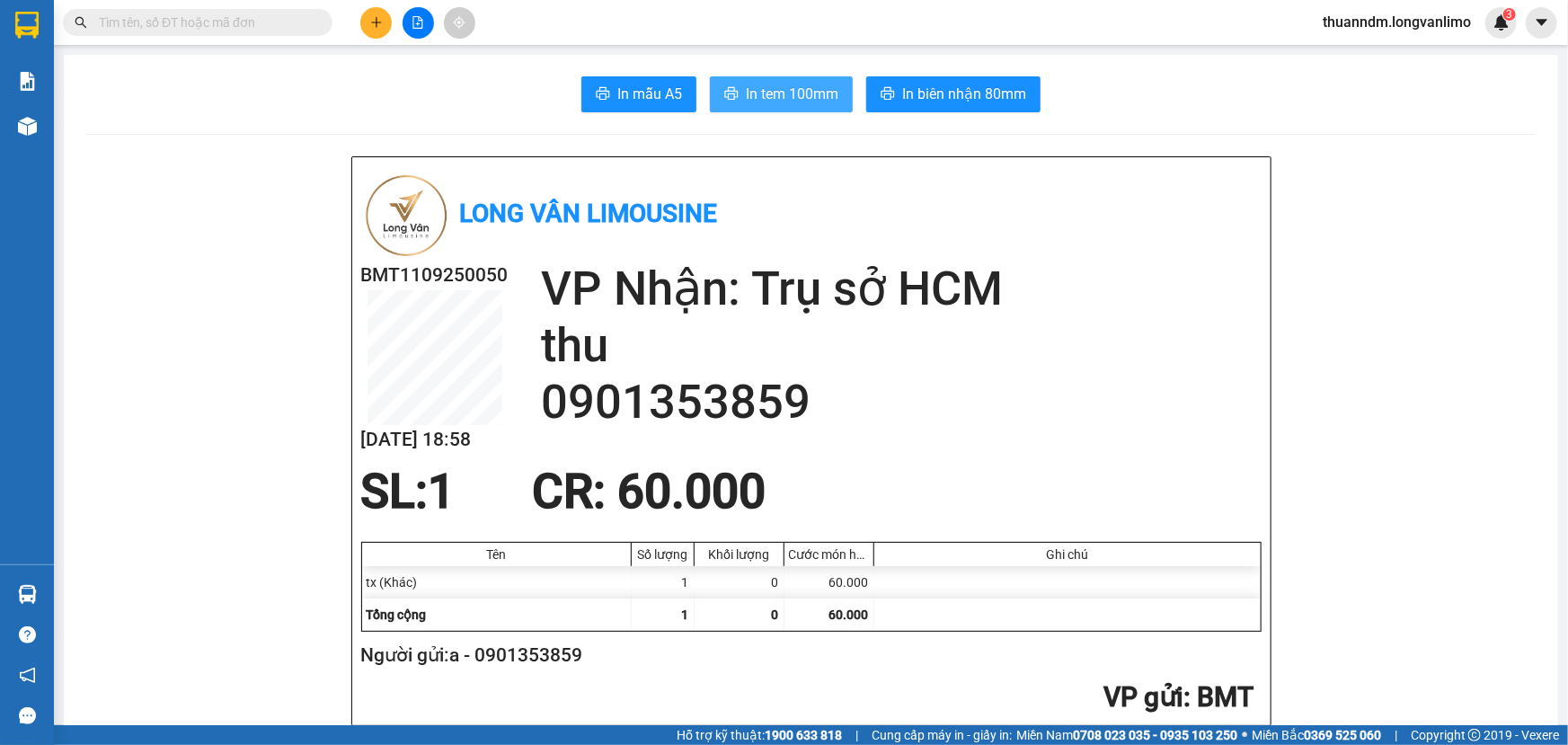
click at [766, 99] on span "In tem 100mm" at bounding box center [792, 93] width 93 height 23
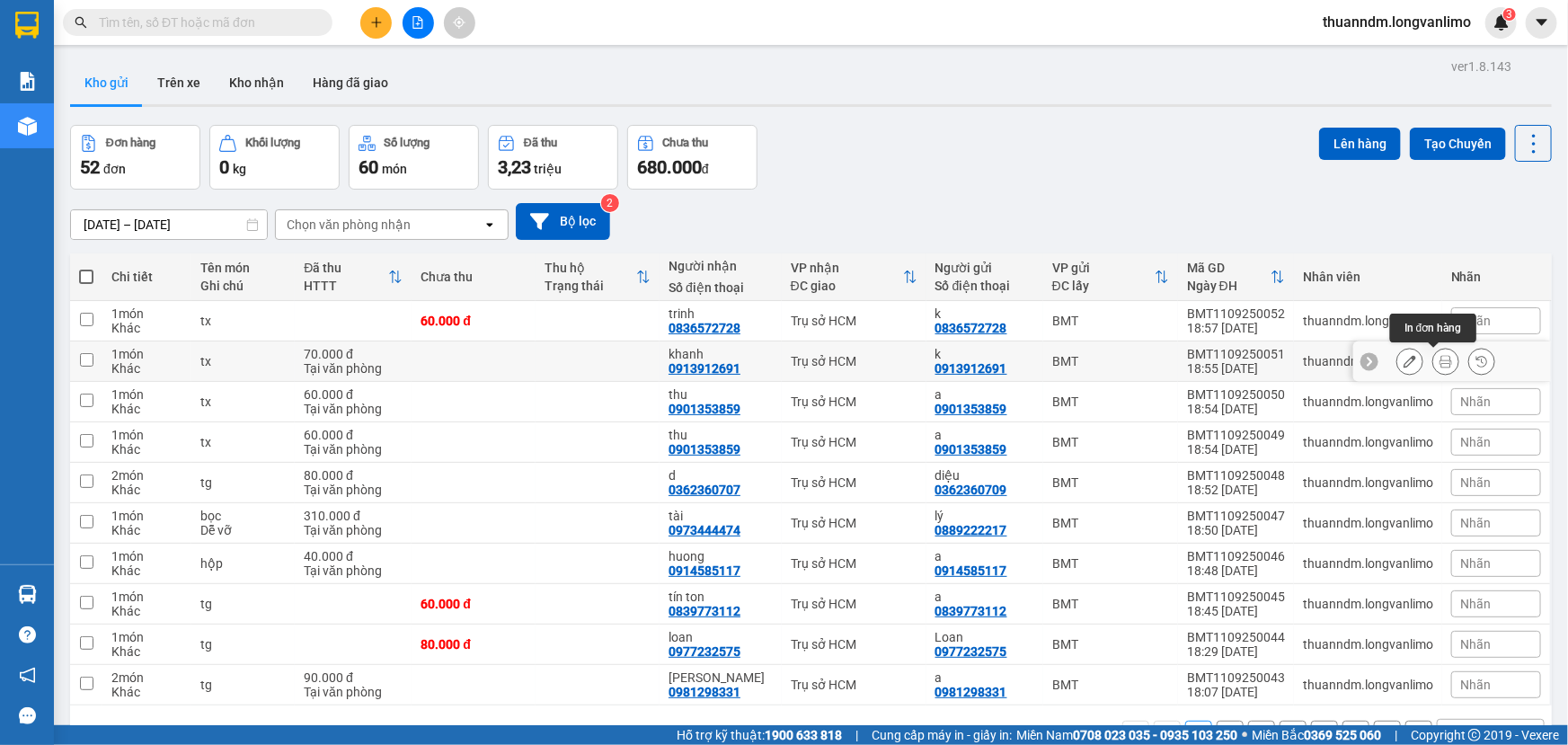
click at [1440, 364] on icon at bounding box center [1446, 360] width 13 height 13
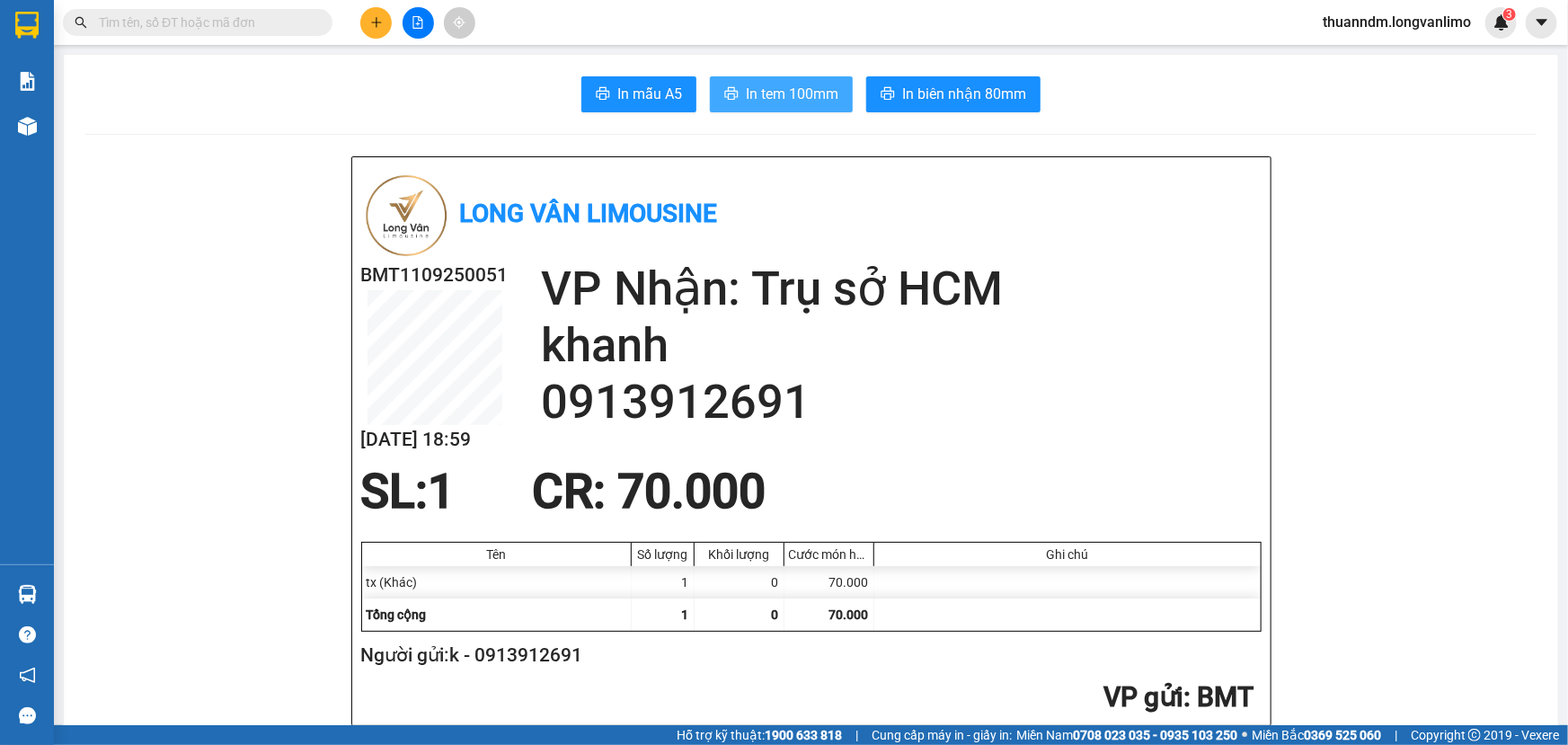
click at [813, 100] on span "In tem 100mm" at bounding box center [792, 93] width 93 height 23
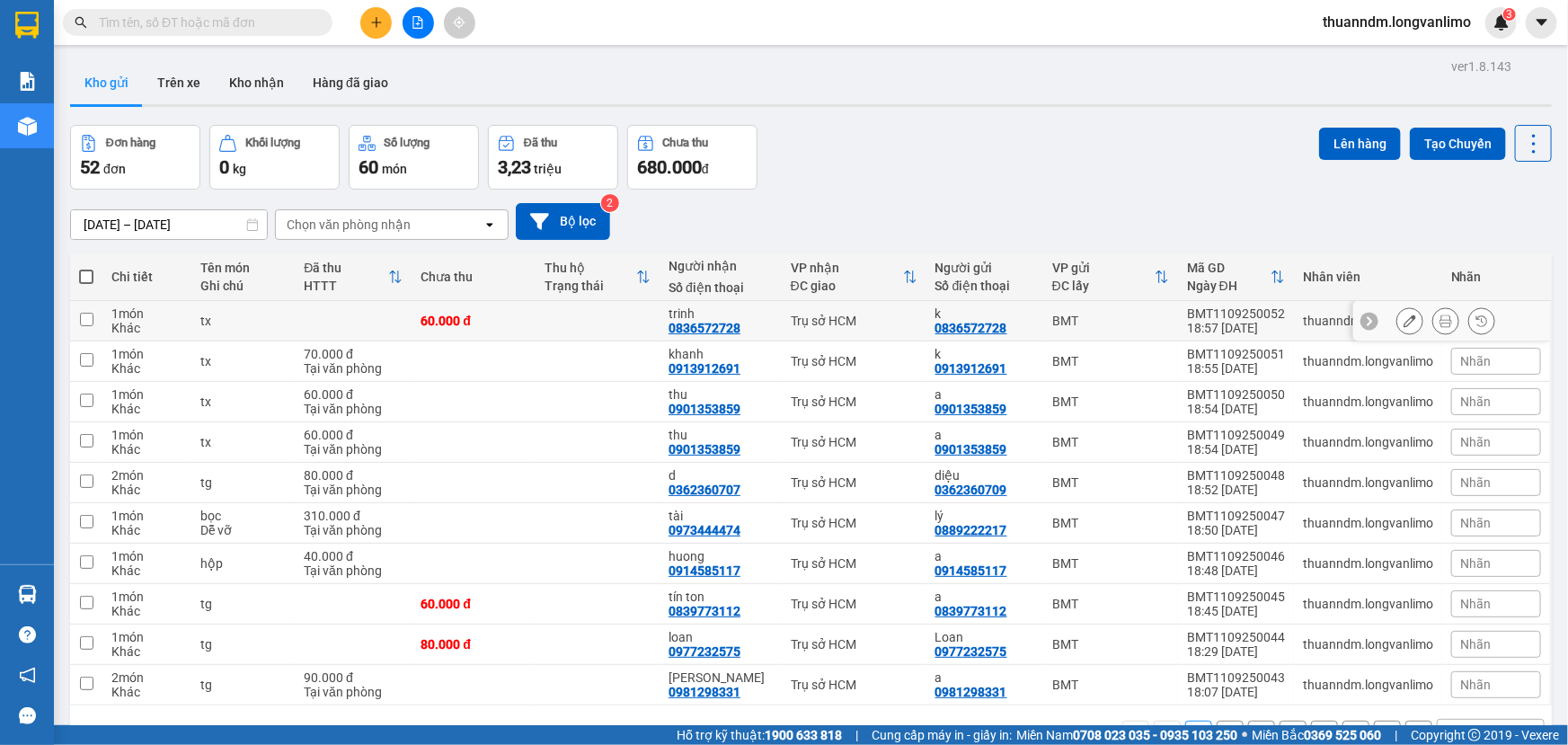
click at [1440, 320] on icon at bounding box center [1446, 320] width 13 height 13
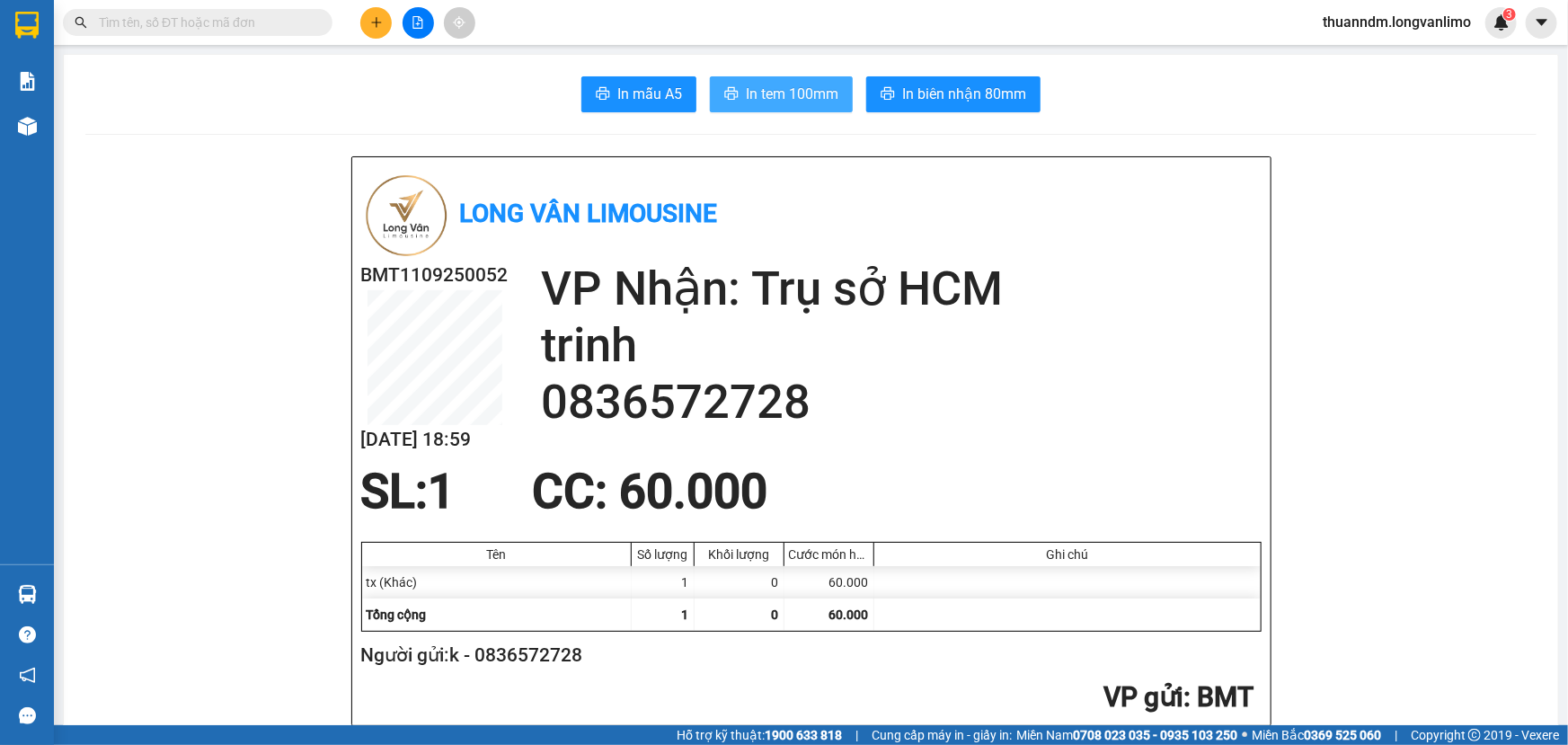
click at [757, 83] on span "In tem 100mm" at bounding box center [792, 93] width 93 height 23
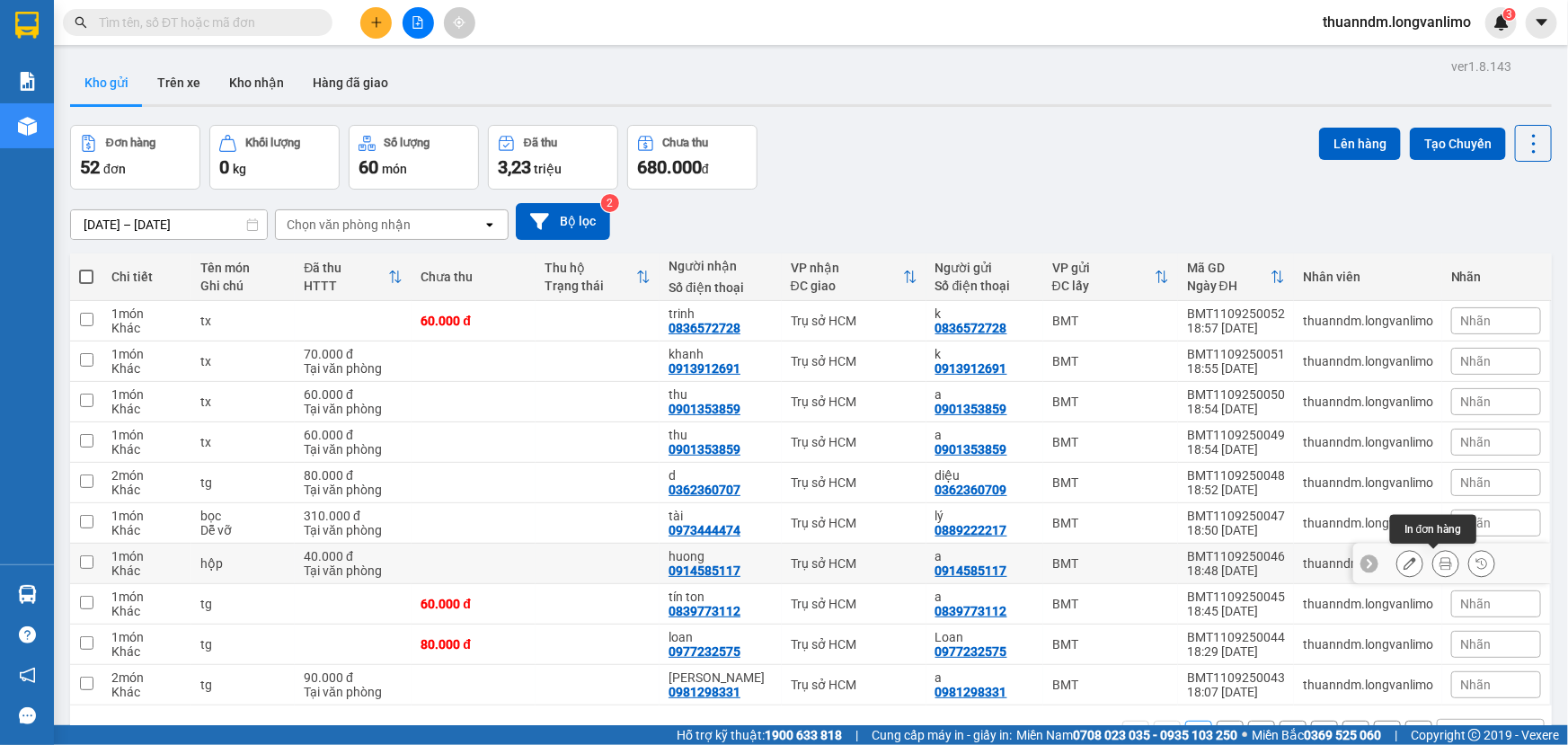
click at [1443, 565] on button at bounding box center [1446, 564] width 25 height 31
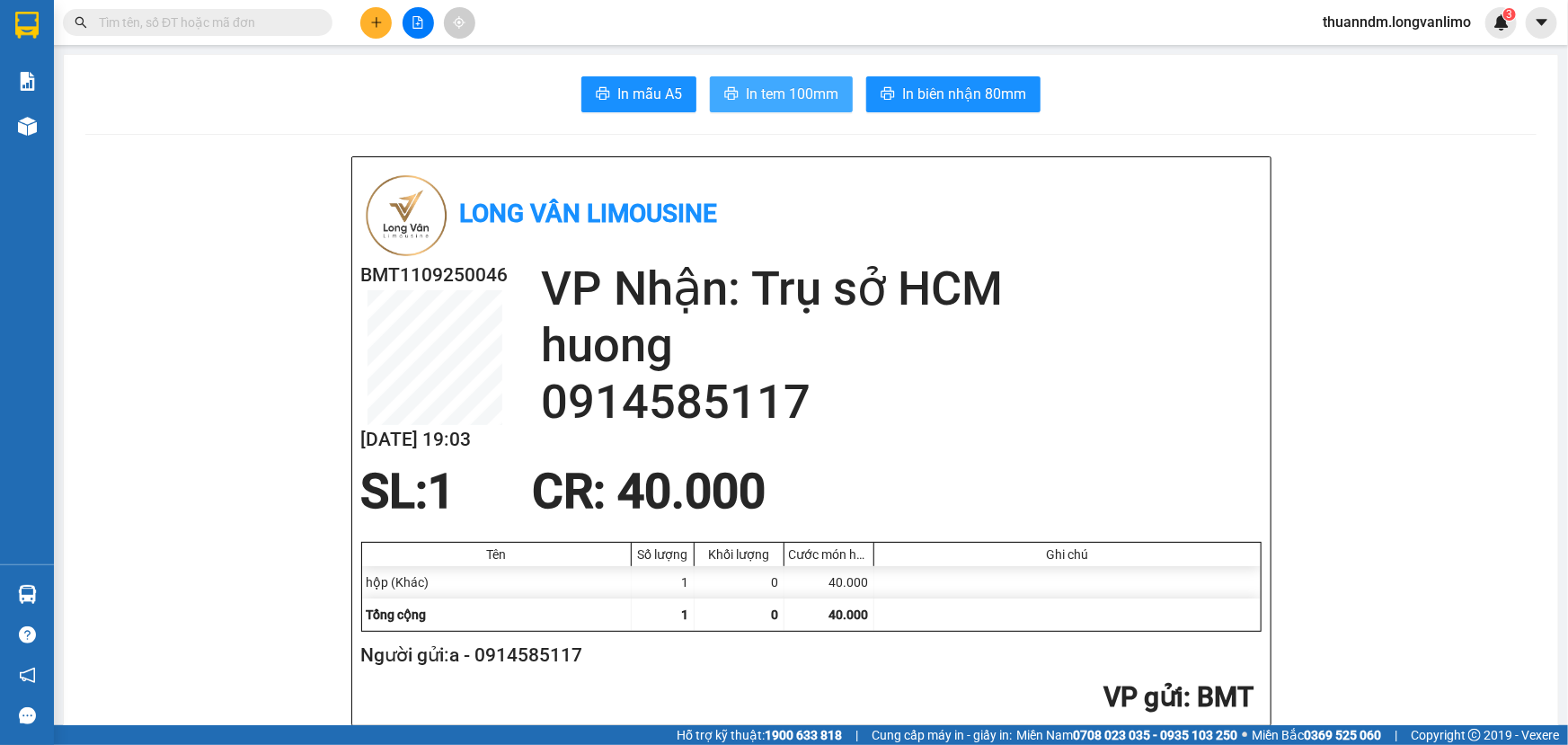
click at [790, 82] on span "In tem 100mm" at bounding box center [792, 93] width 93 height 23
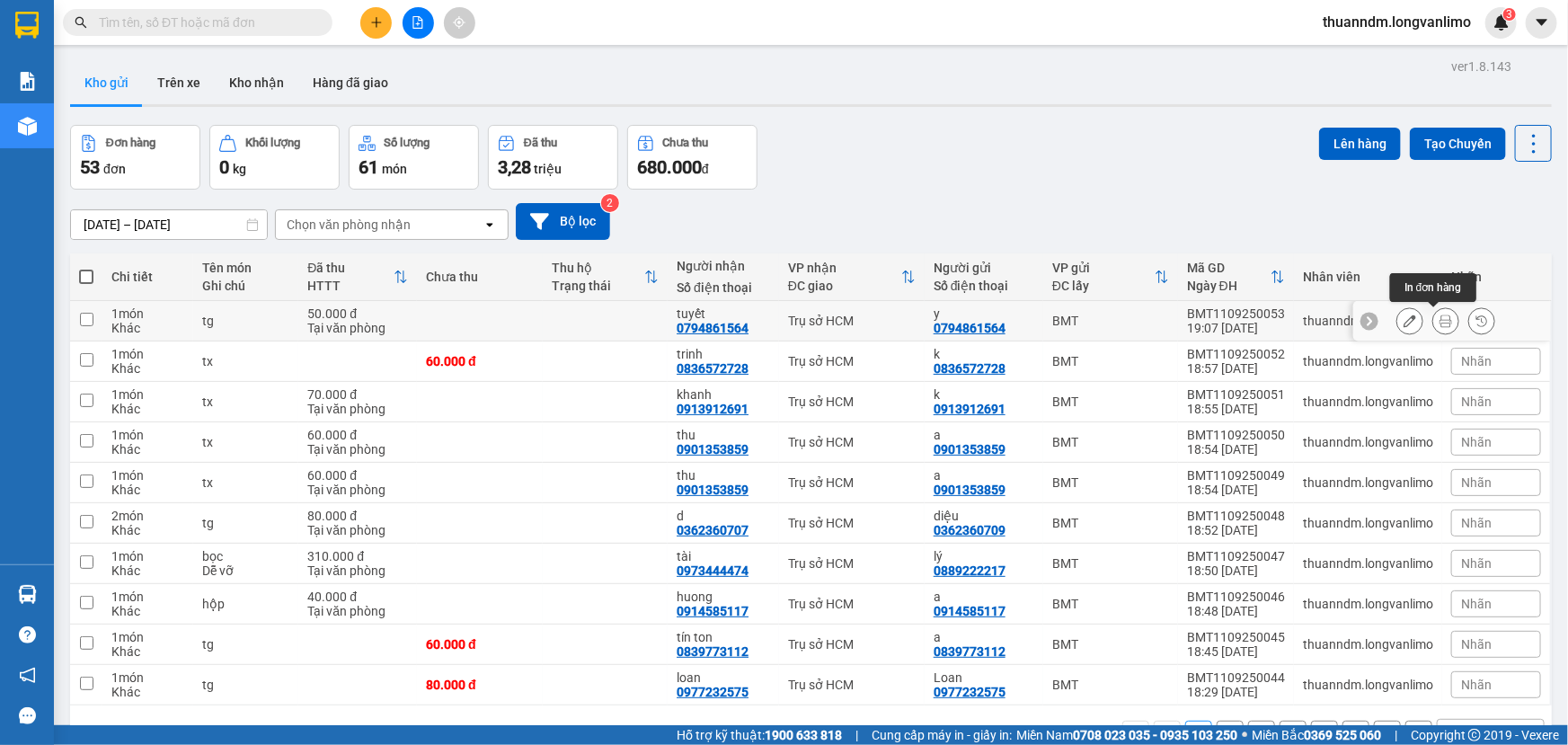
click at [1441, 321] on button at bounding box center [1446, 321] width 25 height 31
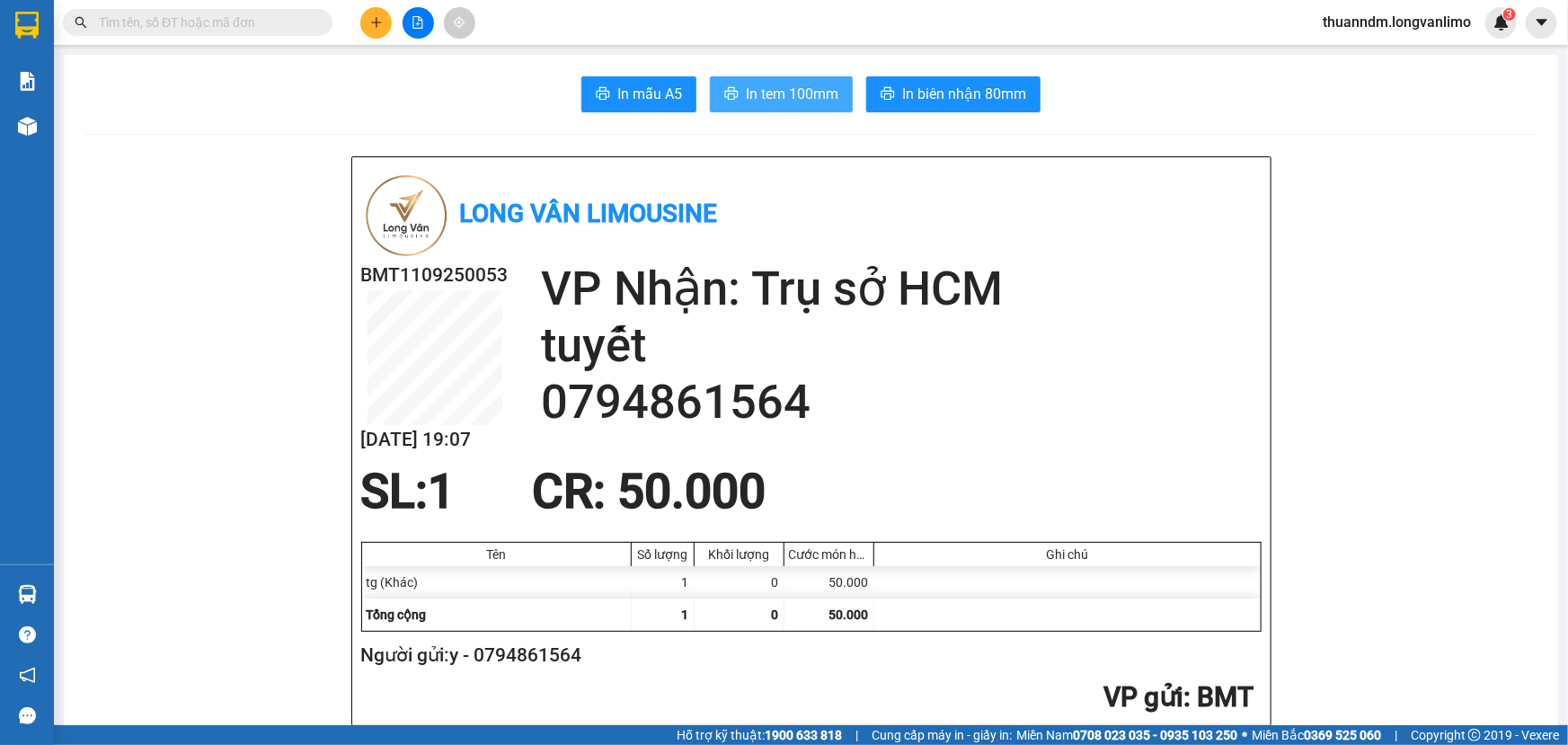
click at [791, 81] on button "In tem 100mm" at bounding box center [782, 94] width 143 height 36
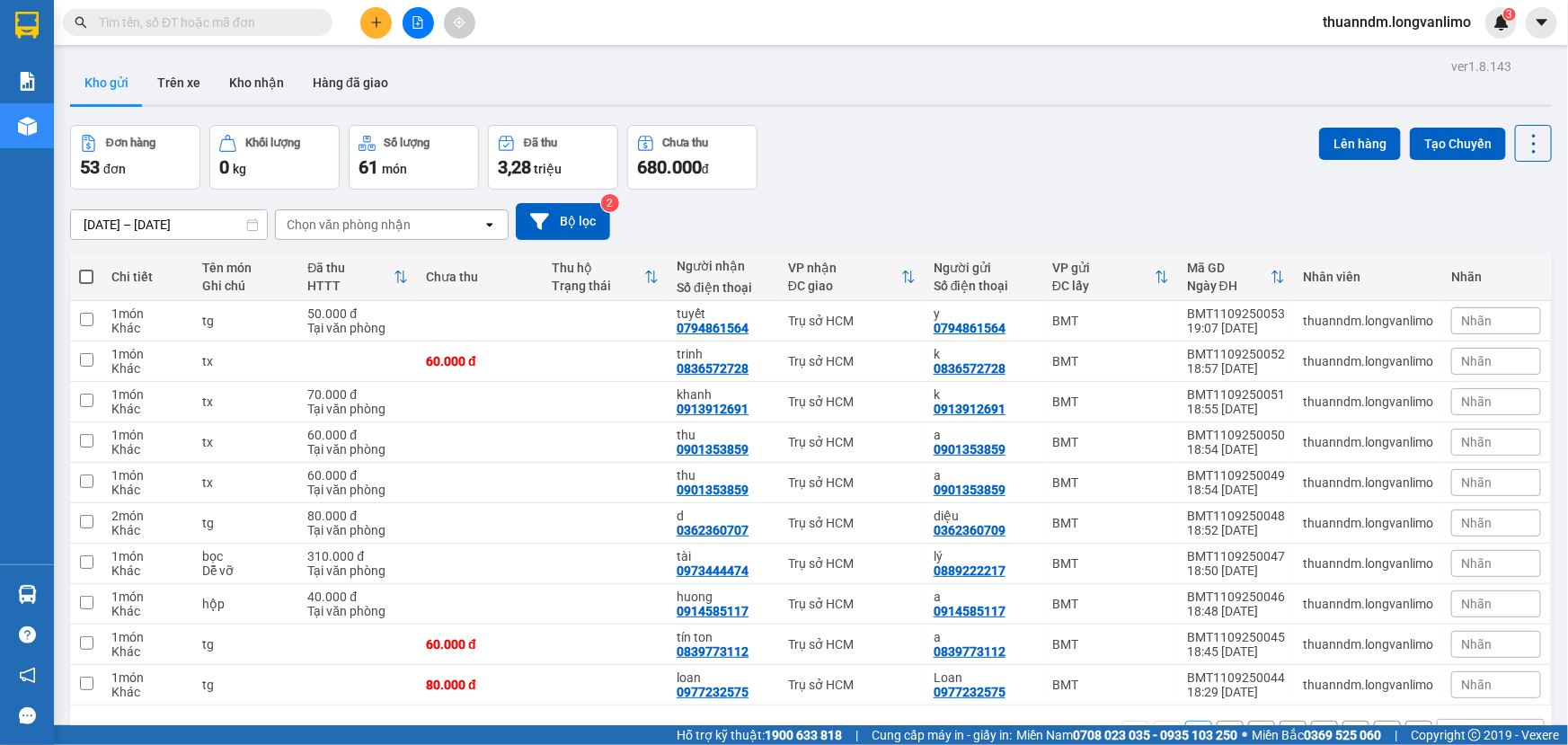
click at [316, 18] on span at bounding box center [319, 23] width 11 height 20
click at [309, 17] on input "text" at bounding box center [205, 23] width 213 height 20
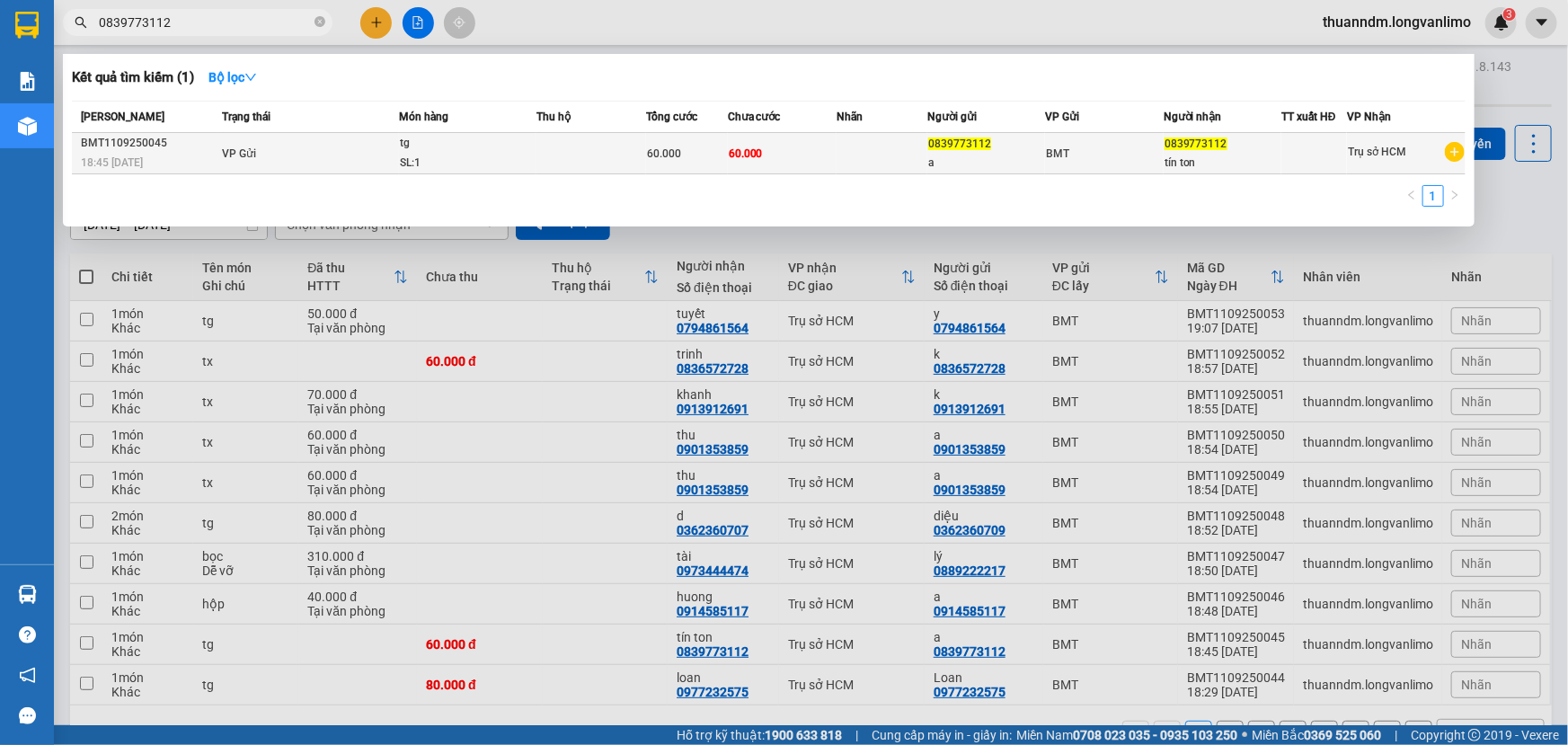
type input "0839773112"
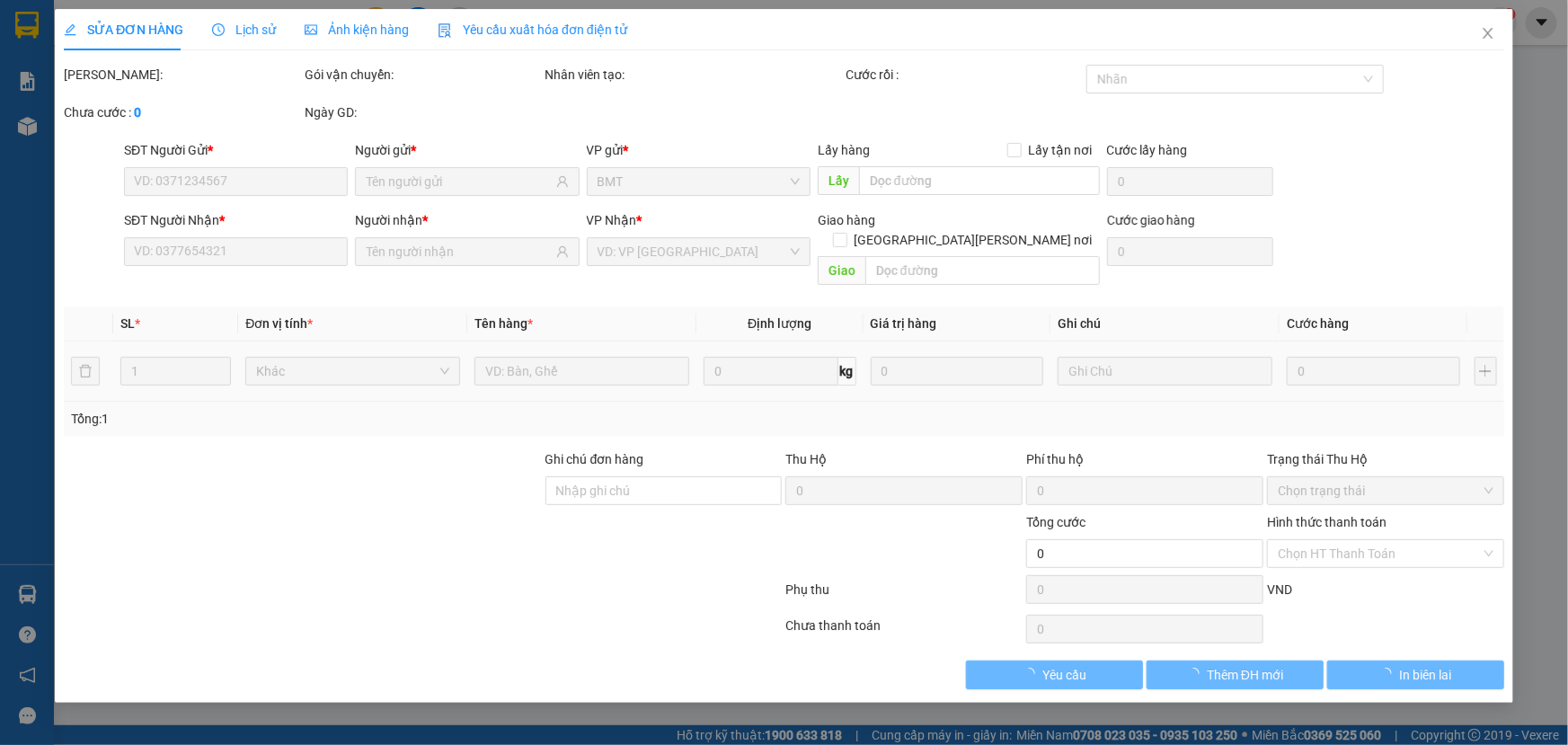
type input "0839773112"
type input "60.000"
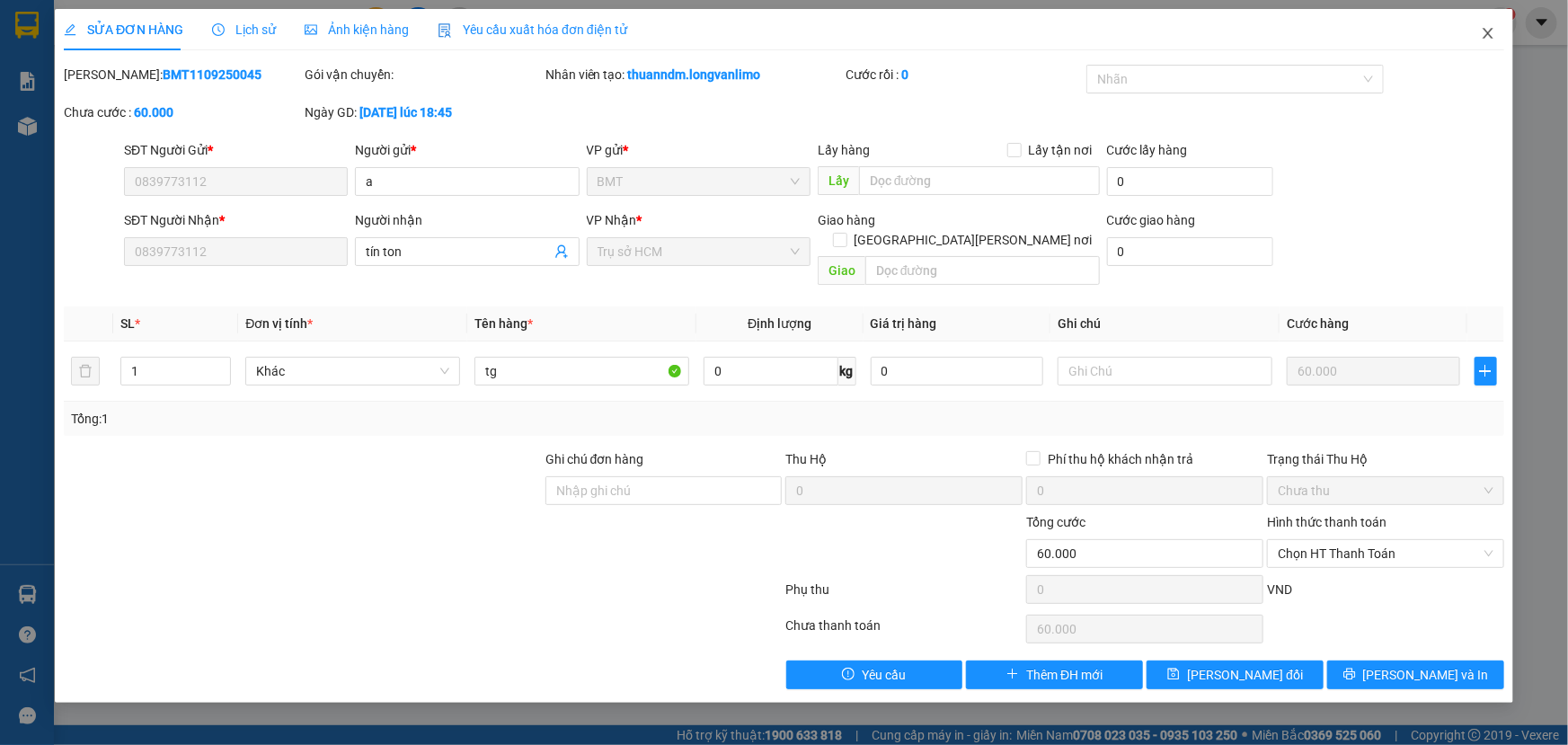
click at [1487, 29] on icon "close" at bounding box center [1488, 33] width 15 height 15
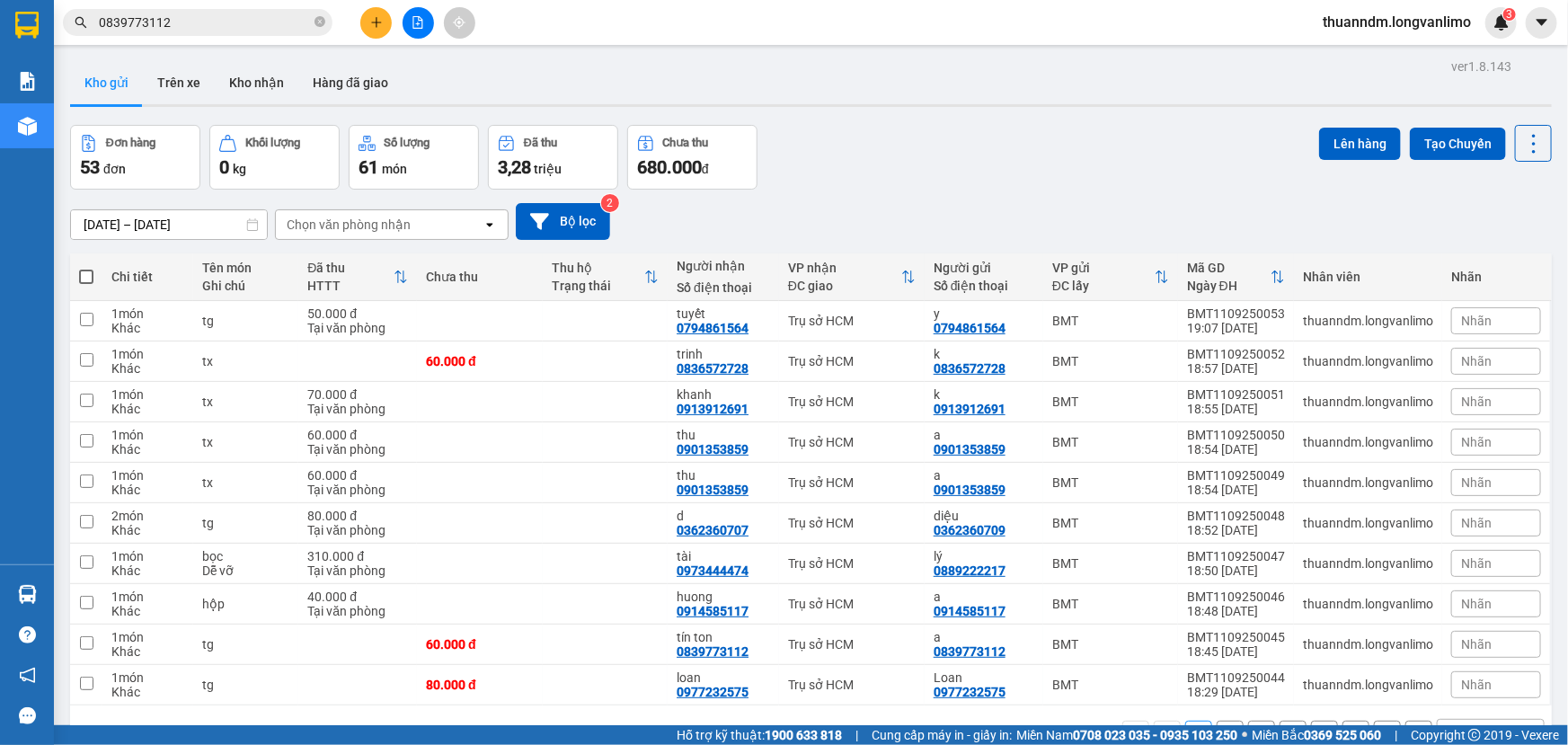
click at [272, 23] on input "0839773112" at bounding box center [205, 23] width 213 height 20
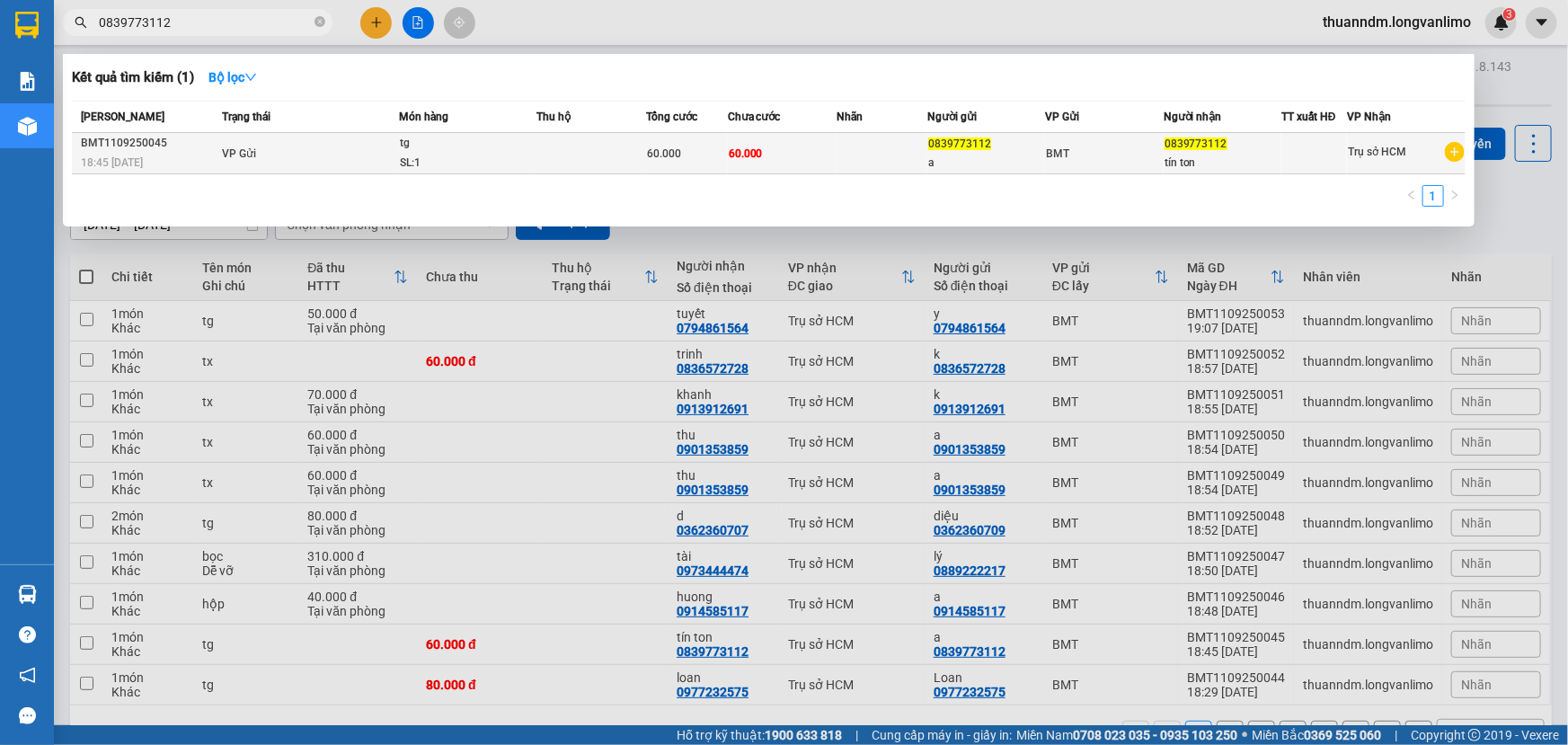
click at [888, 168] on td at bounding box center [881, 154] width 91 height 41
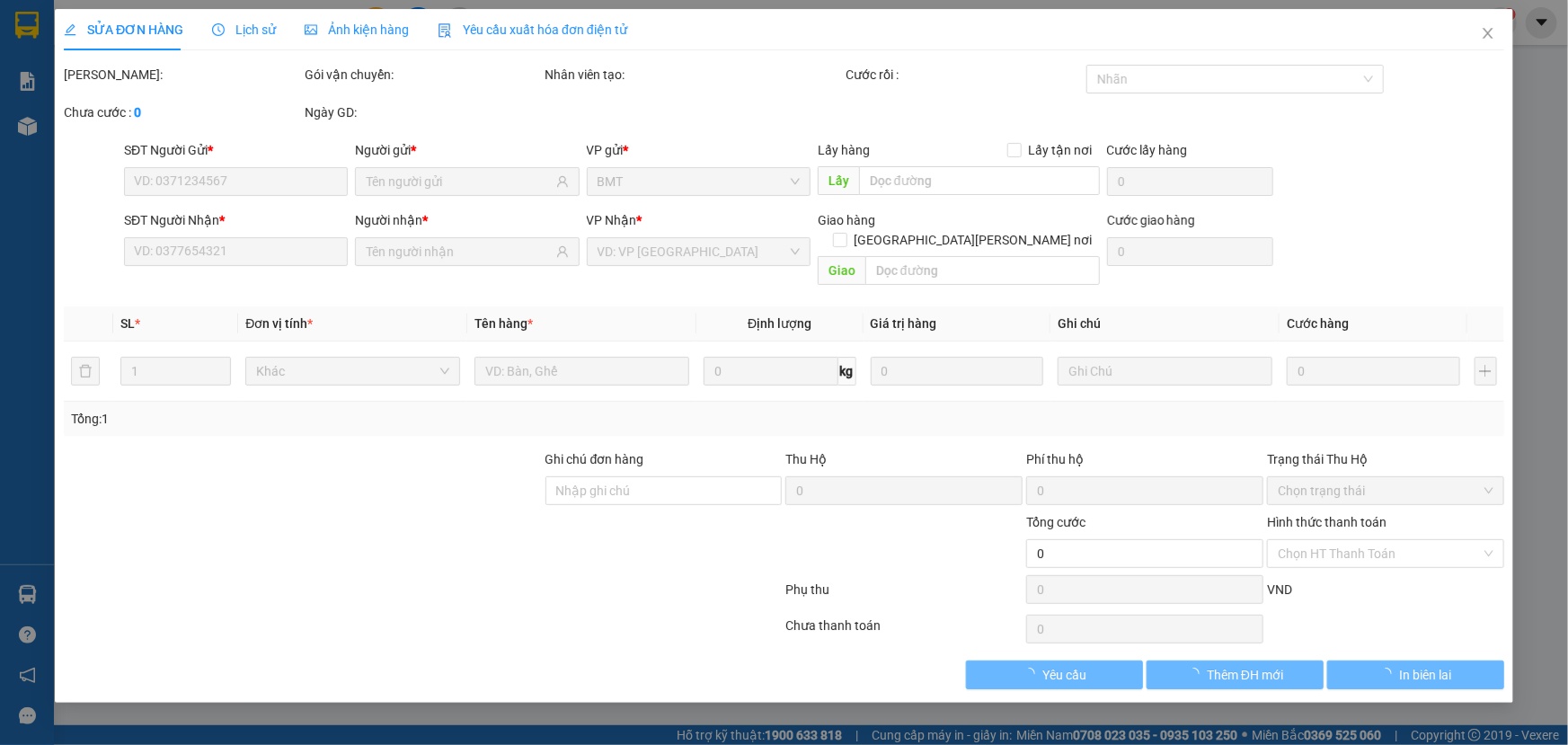
type input "0839773112"
type input "60.000"
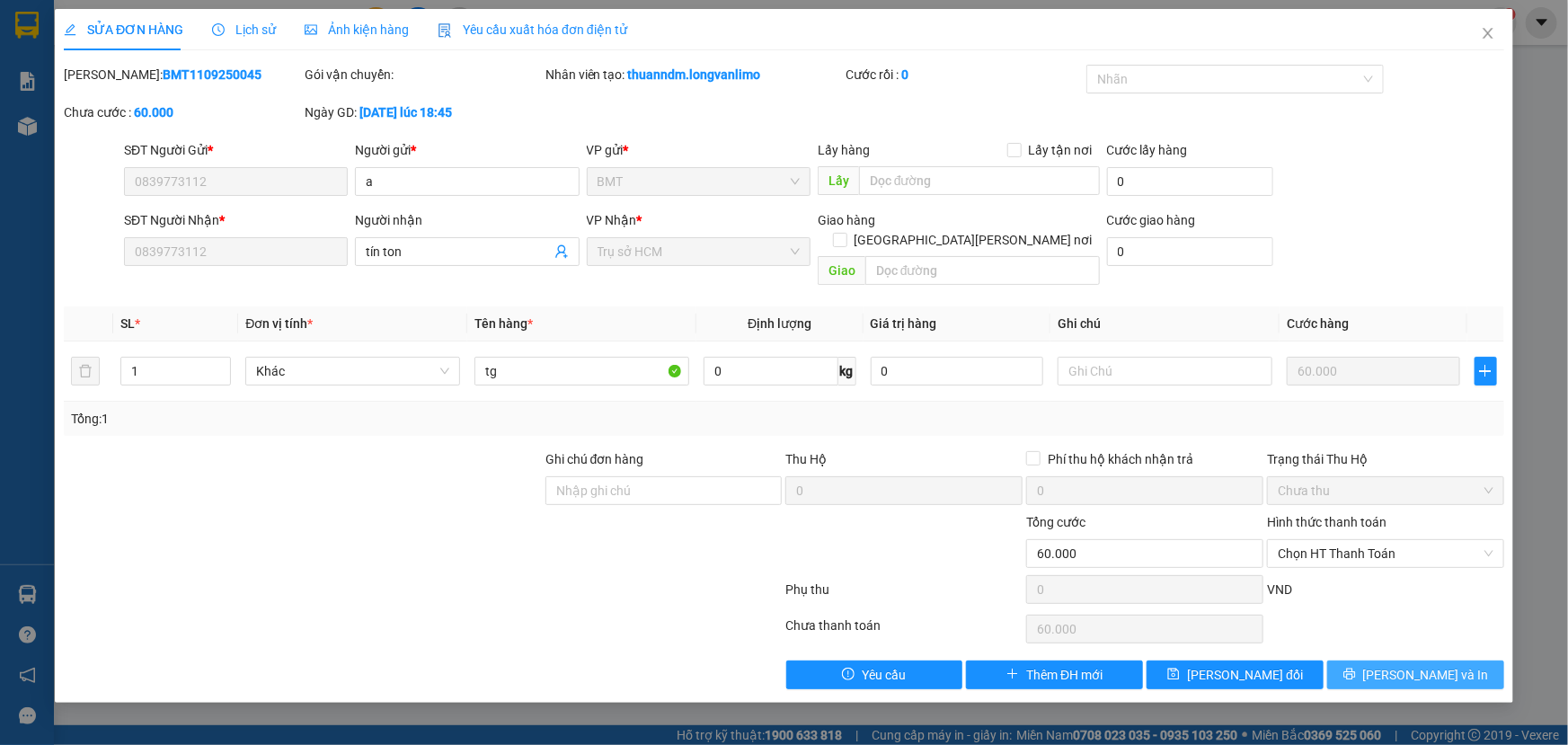
click at [1437, 665] on span "[PERSON_NAME] và In" at bounding box center [1426, 675] width 125 height 20
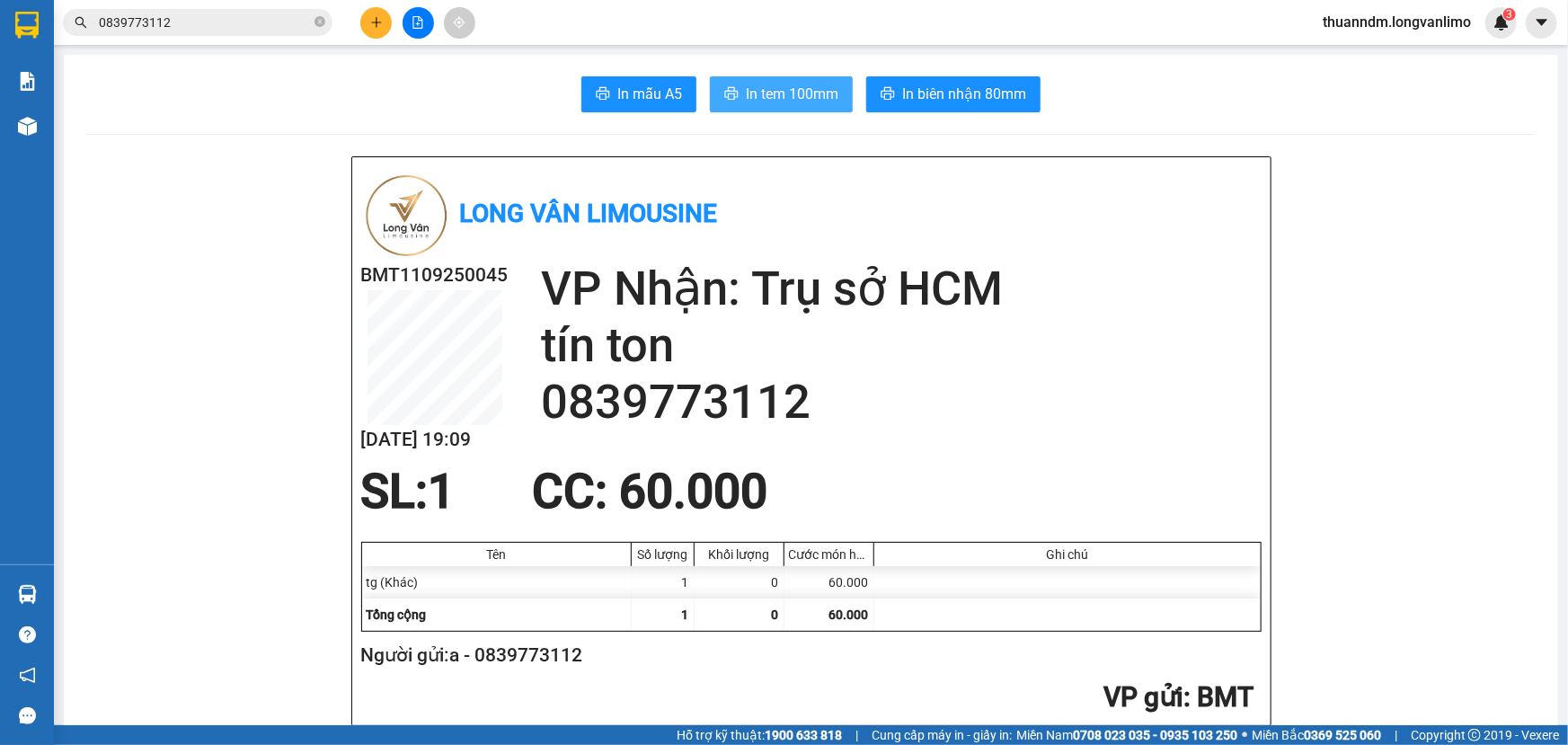
click at [799, 90] on span "In tem 100mm" at bounding box center [792, 93] width 93 height 23
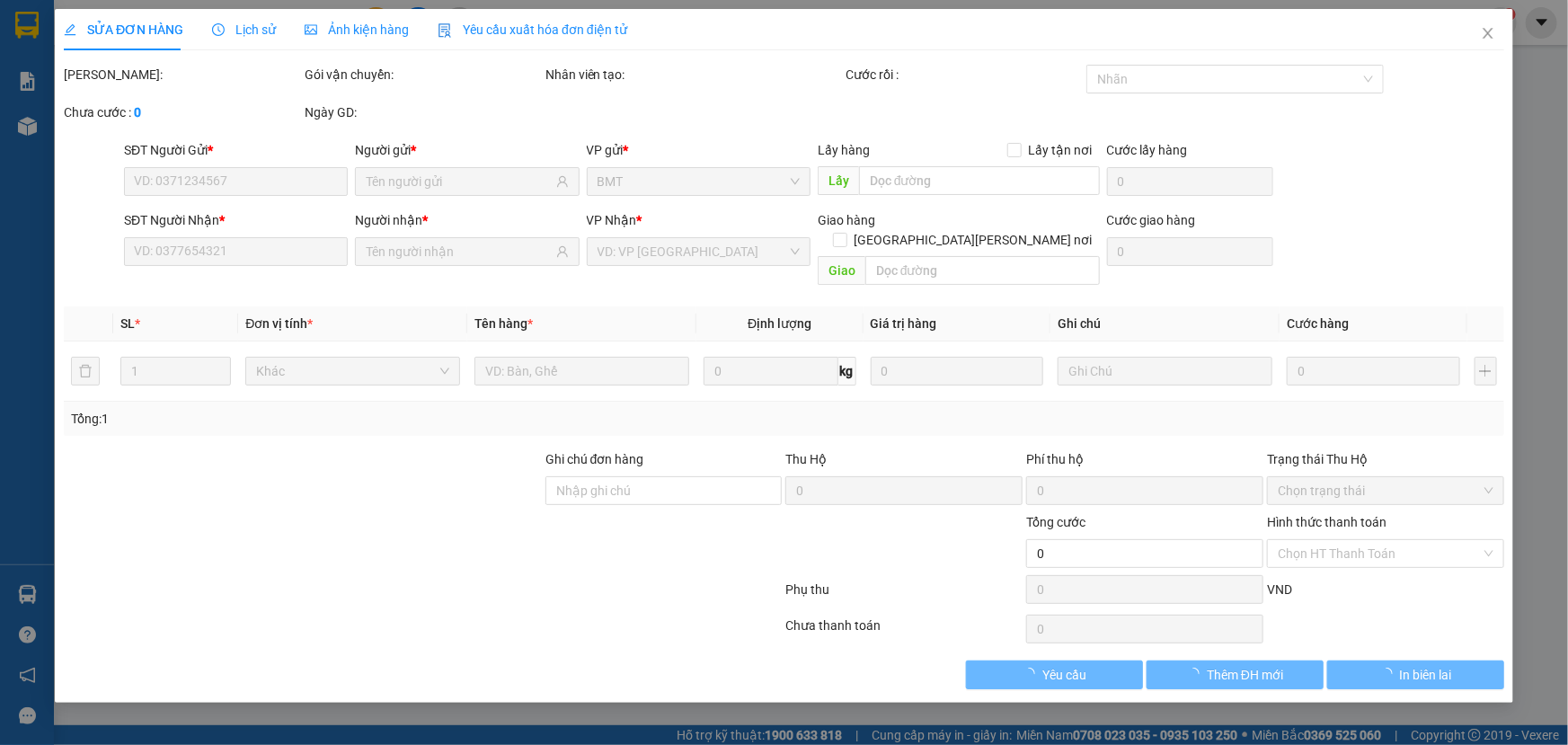
type input "0839773112"
type input "60.000"
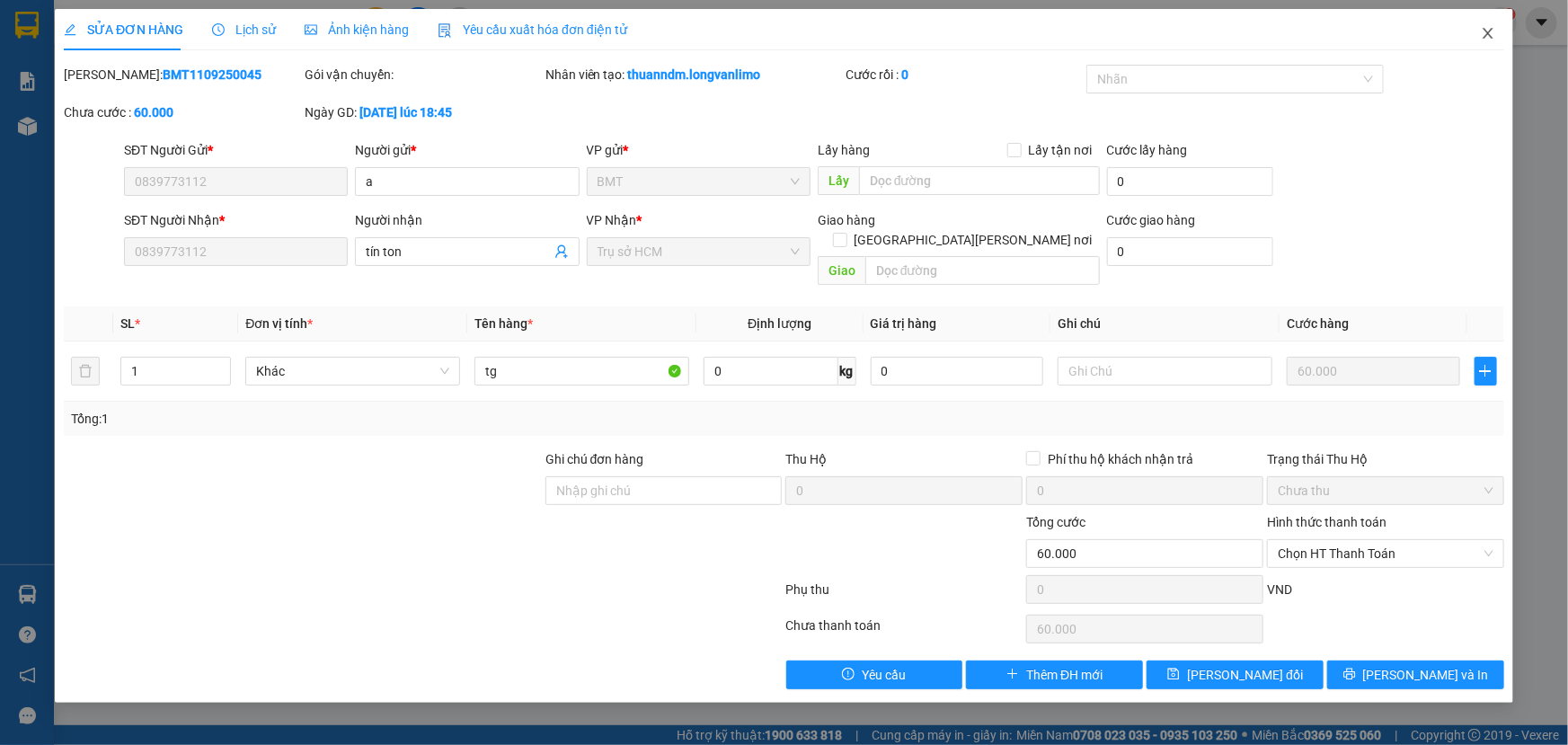
click at [1488, 32] on icon "close" at bounding box center [1488, 32] width 10 height 11
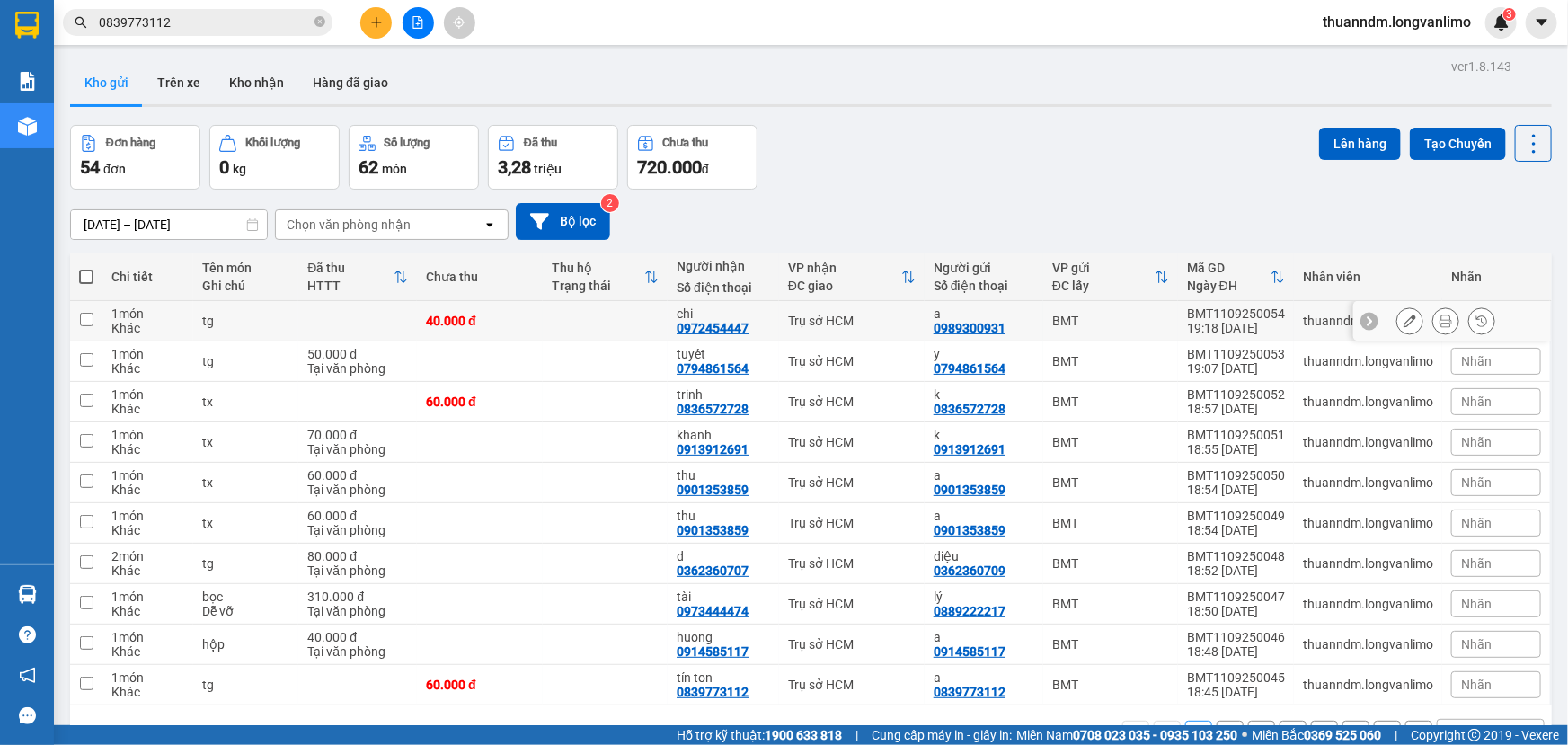
click at [1440, 322] on icon at bounding box center [1446, 320] width 13 height 13
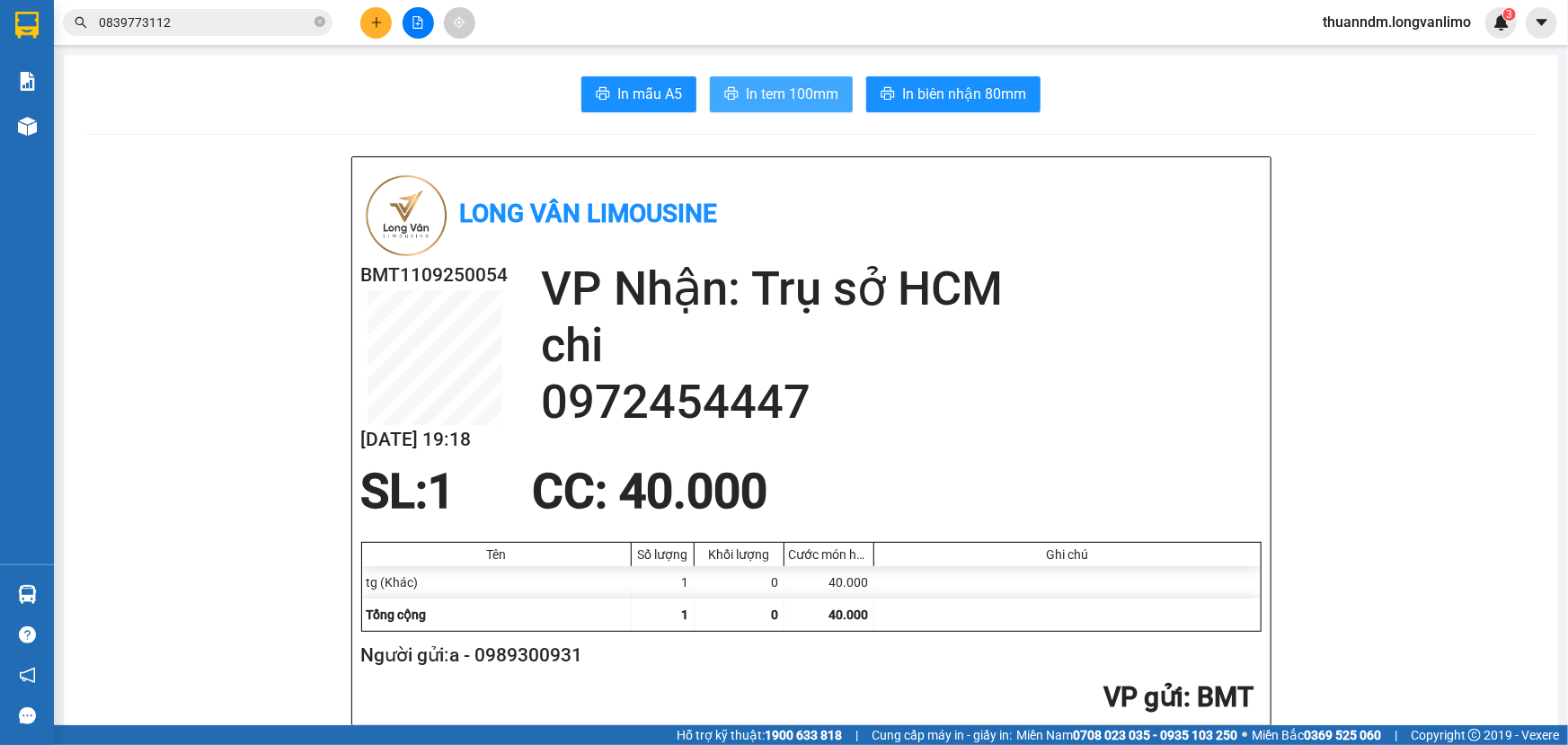
click at [817, 90] on span "In tem 100mm" at bounding box center [792, 93] width 93 height 23
click at [897, 306] on h2 "VP Nhận: Trụ sở HCM" at bounding box center [901, 289] width 721 height 57
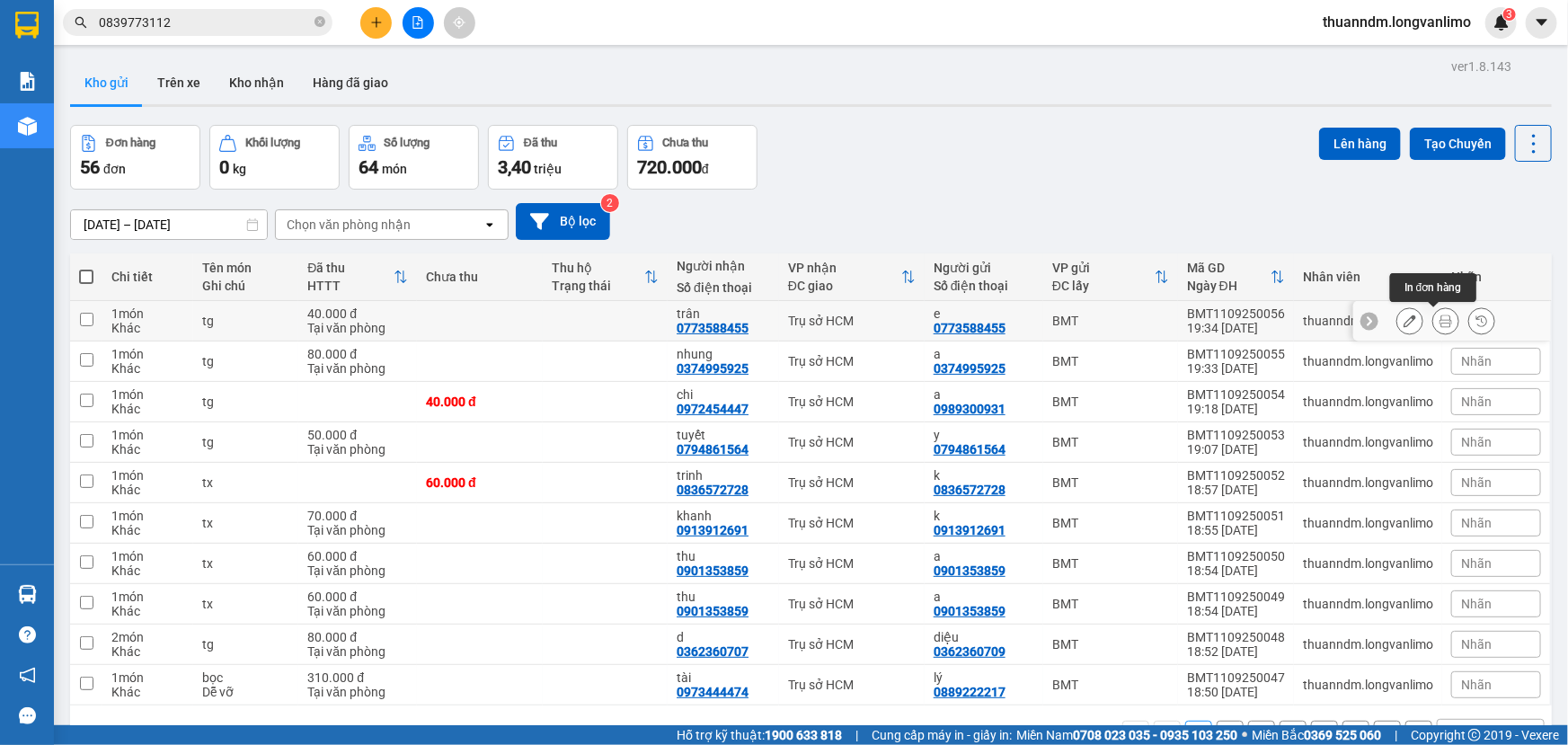
click at [1443, 324] on button at bounding box center [1446, 321] width 25 height 31
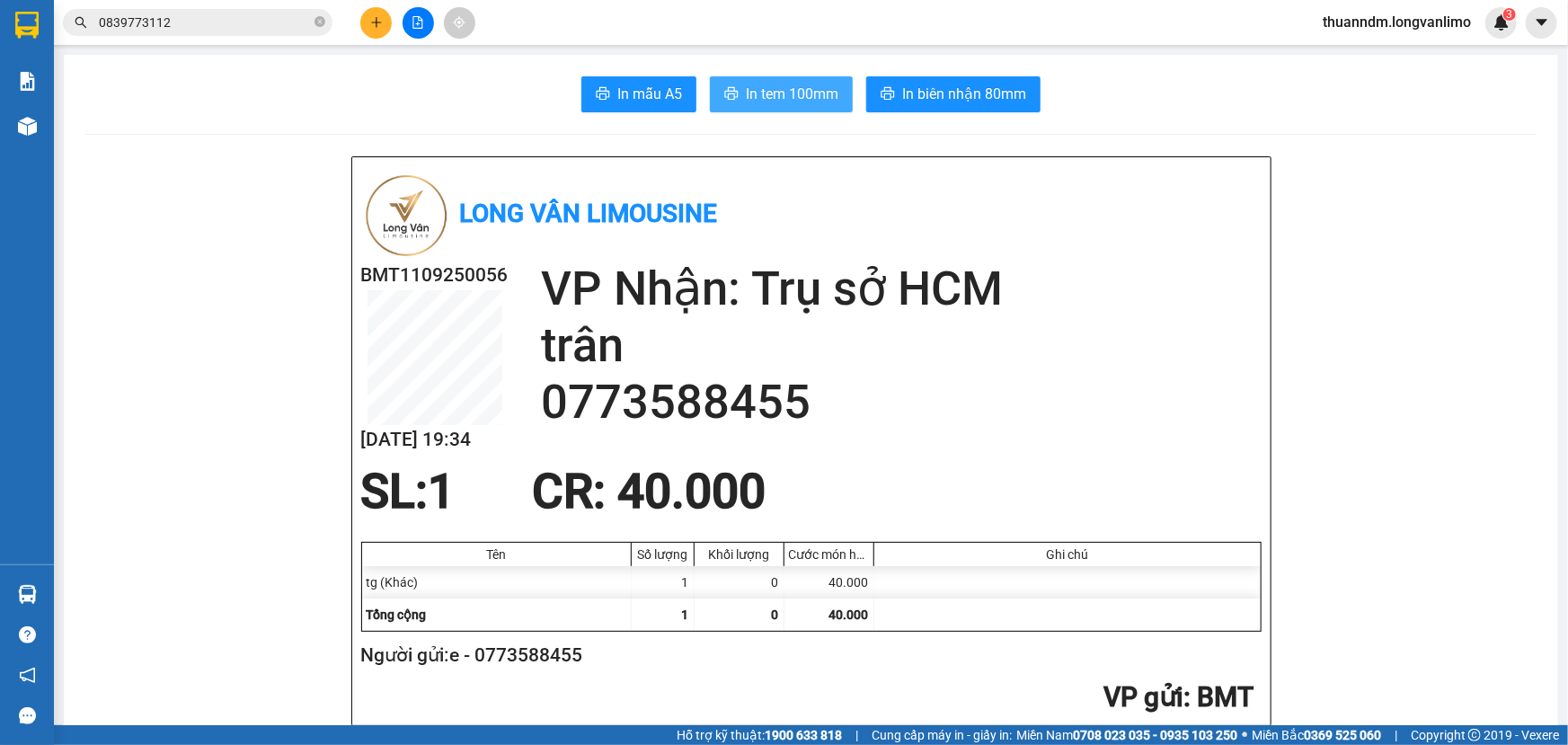
click at [817, 103] on span "In tem 100mm" at bounding box center [792, 93] width 93 height 23
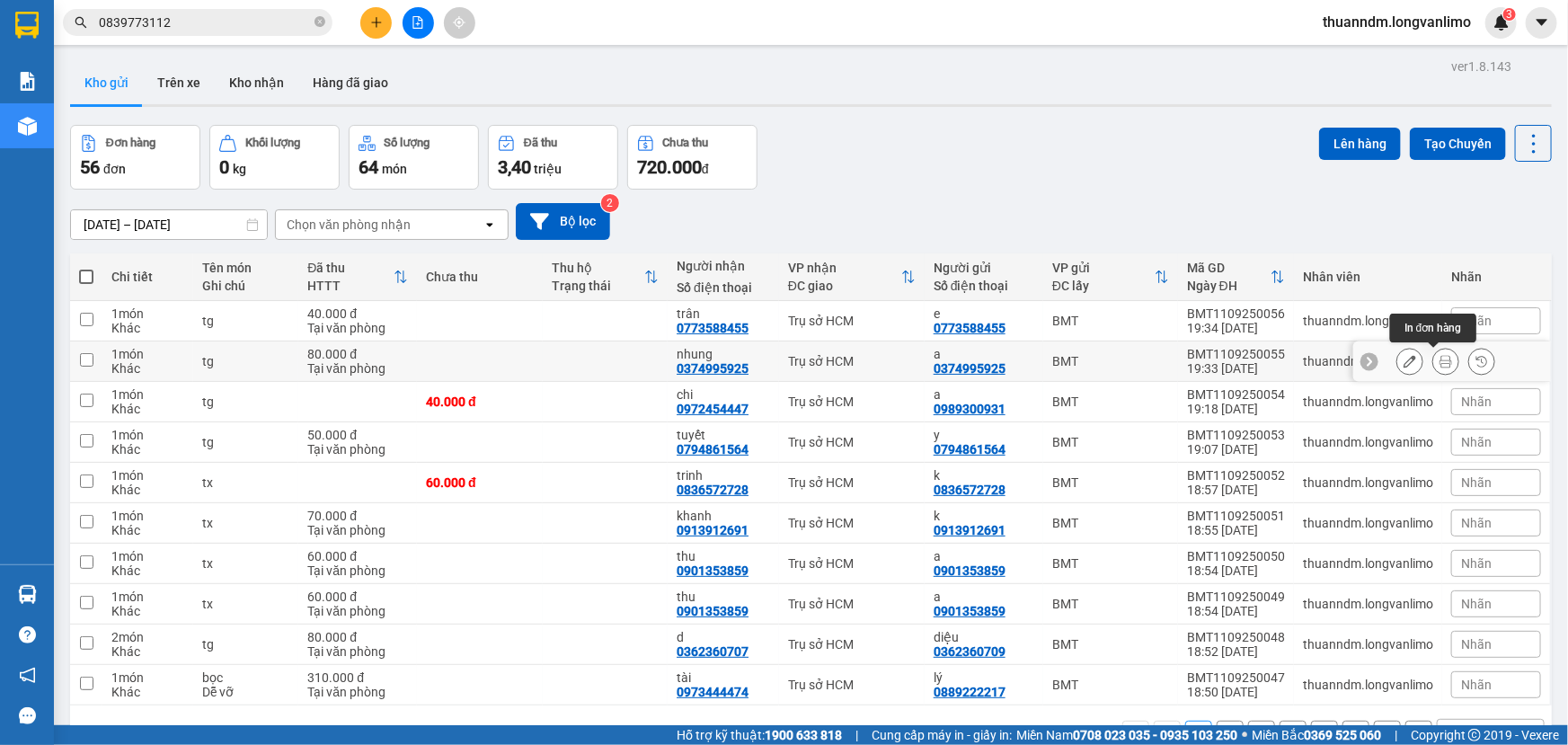
click at [1440, 362] on icon at bounding box center [1446, 360] width 13 height 13
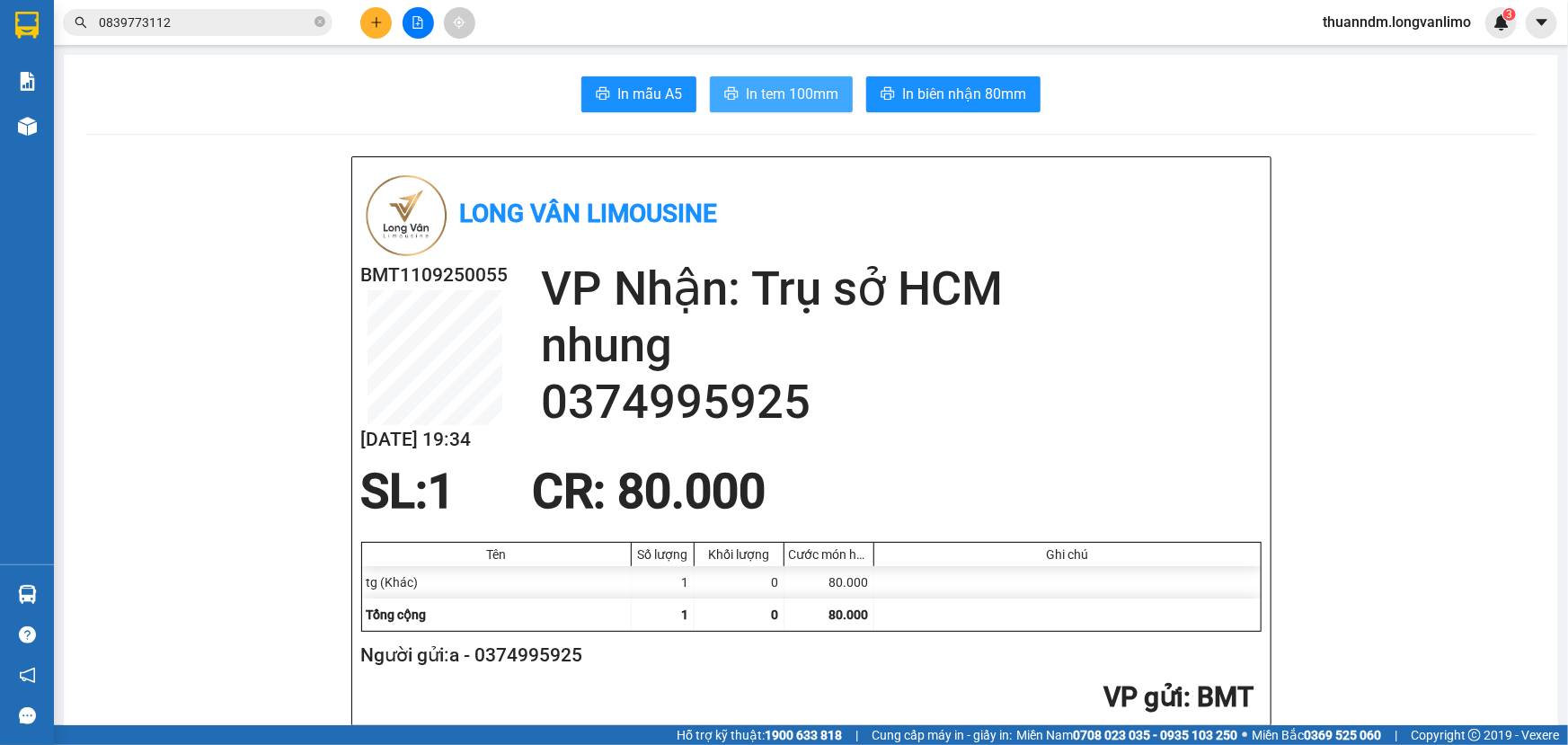
click at [792, 83] on span "In tem 100mm" at bounding box center [792, 93] width 93 height 23
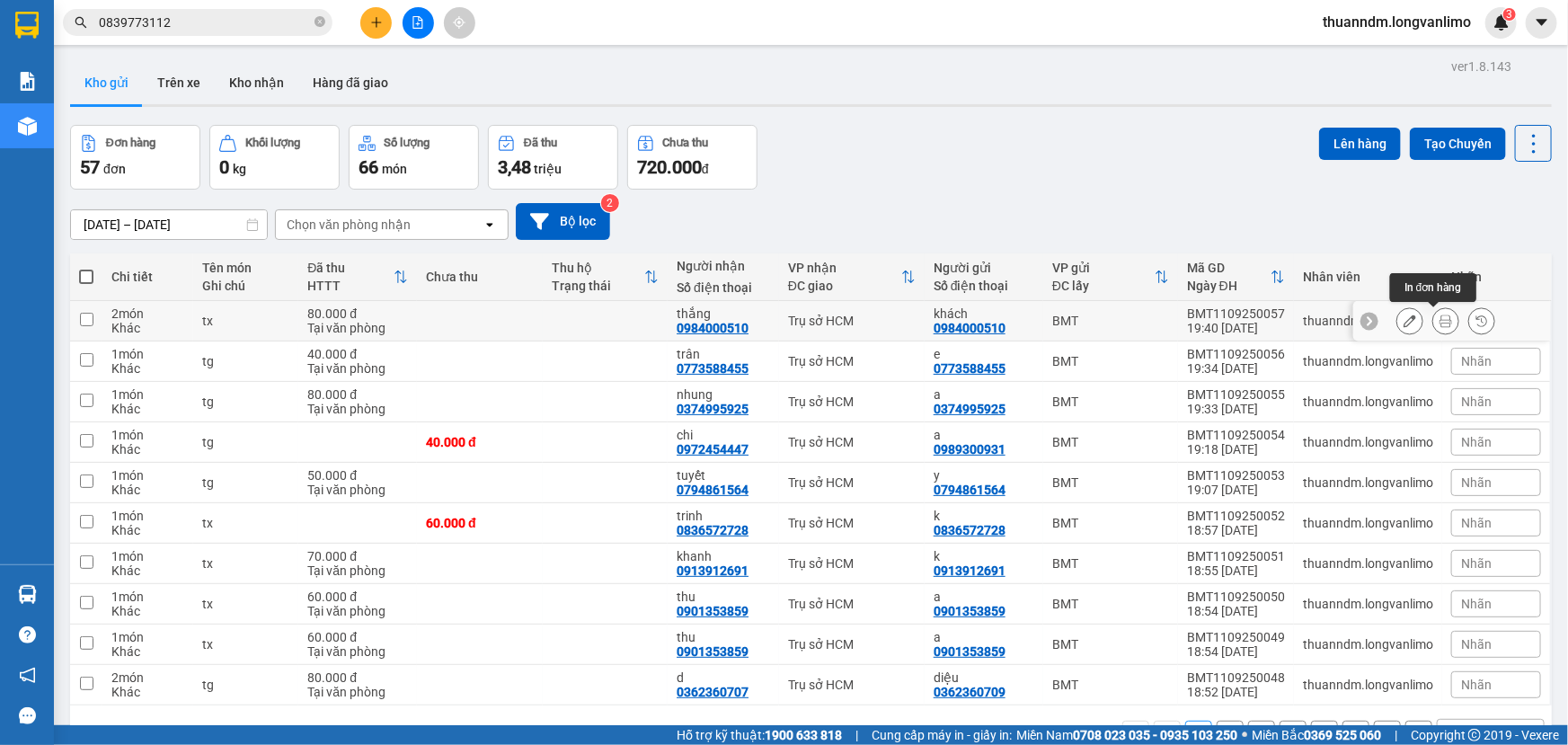
click at [1440, 314] on icon at bounding box center [1446, 320] width 13 height 13
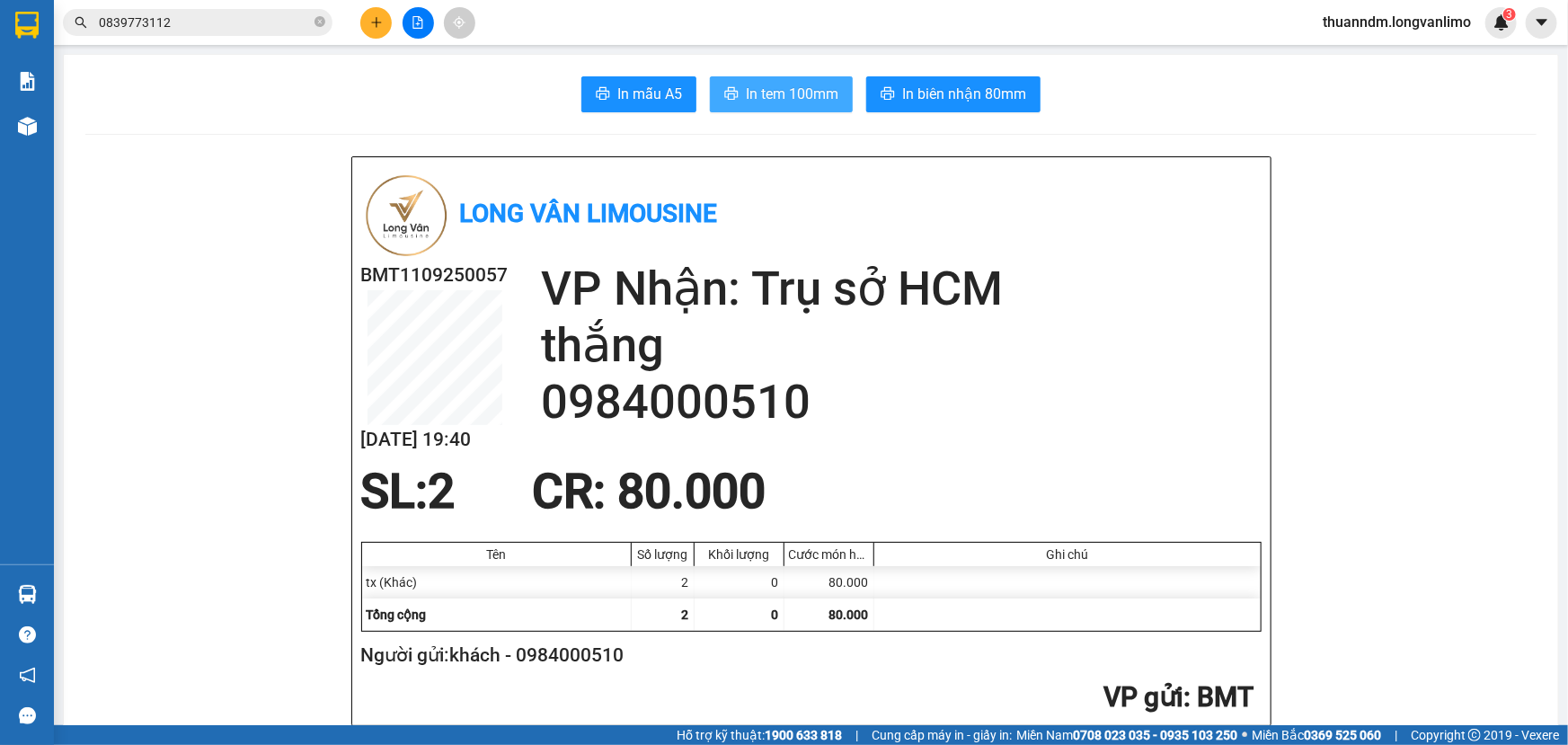
click at [761, 93] on span "In tem 100mm" at bounding box center [792, 93] width 93 height 23
click at [731, 86] on button "In tem 100mm" at bounding box center [782, 94] width 143 height 36
click at [1213, 656] on h2 "Người gửi: khách - 0984000510" at bounding box center [808, 655] width 893 height 29
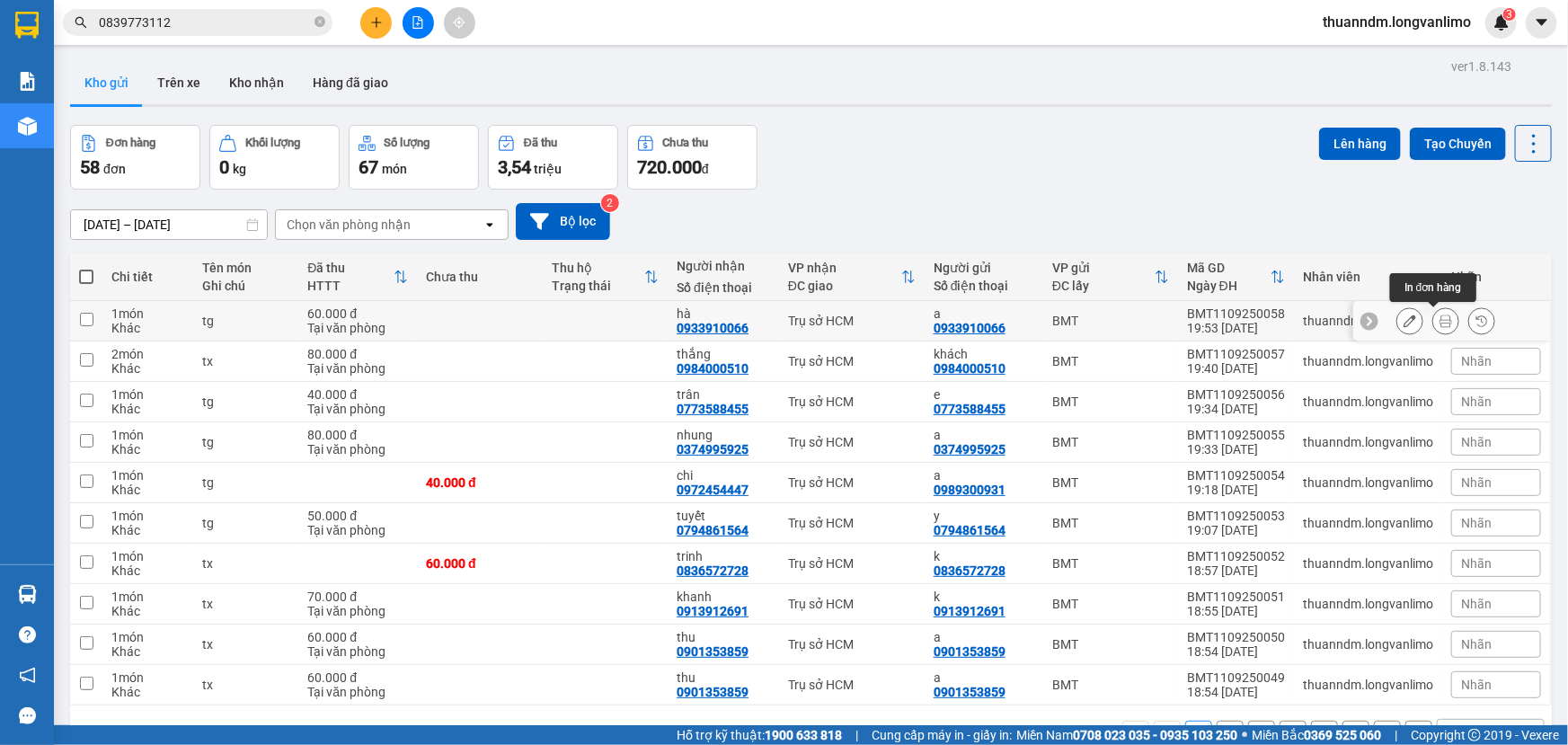
click at [1444, 323] on button at bounding box center [1446, 321] width 25 height 31
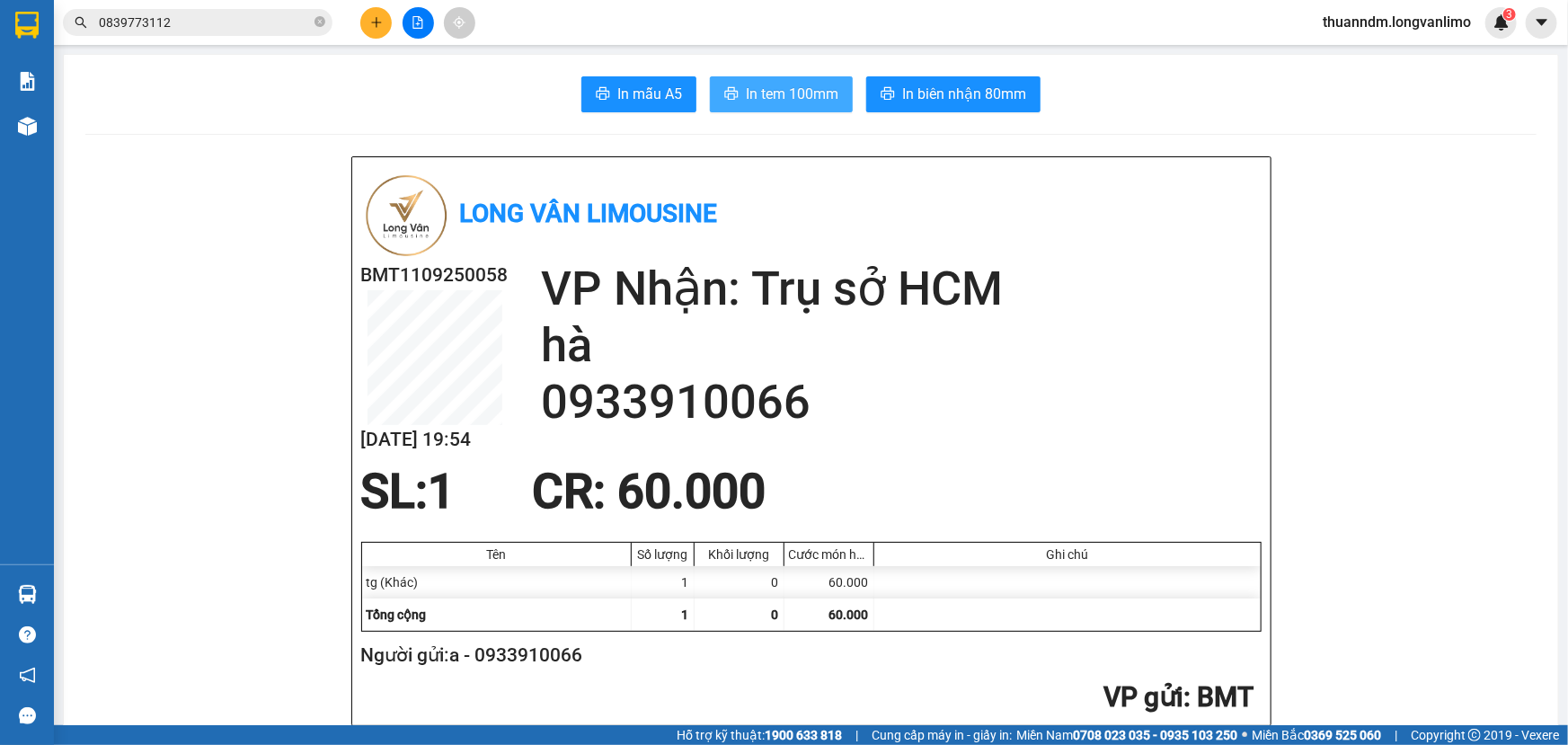
click at [785, 96] on span "In tem 100mm" at bounding box center [792, 93] width 93 height 23
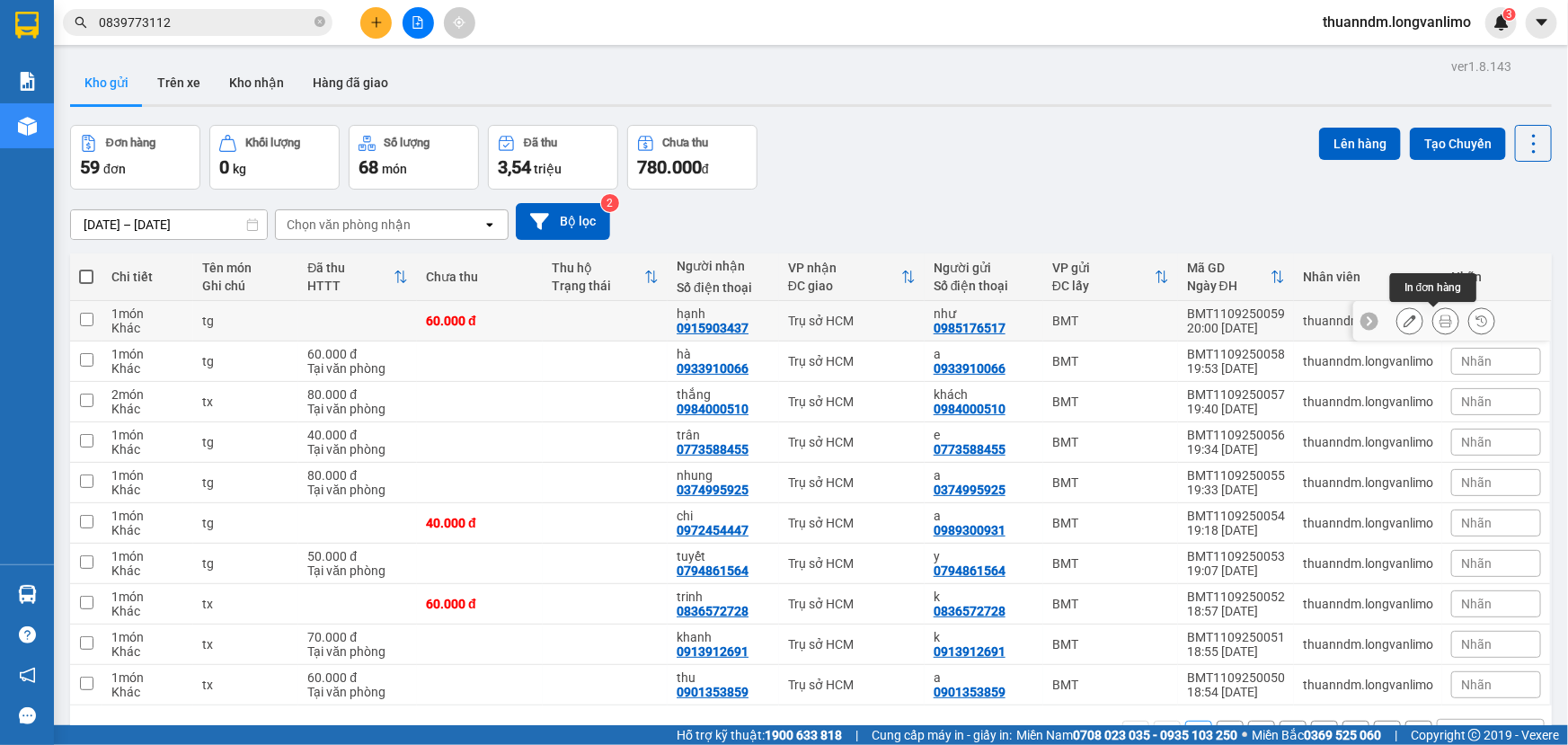
click at [1433, 321] on button at bounding box center [1446, 321] width 25 height 31
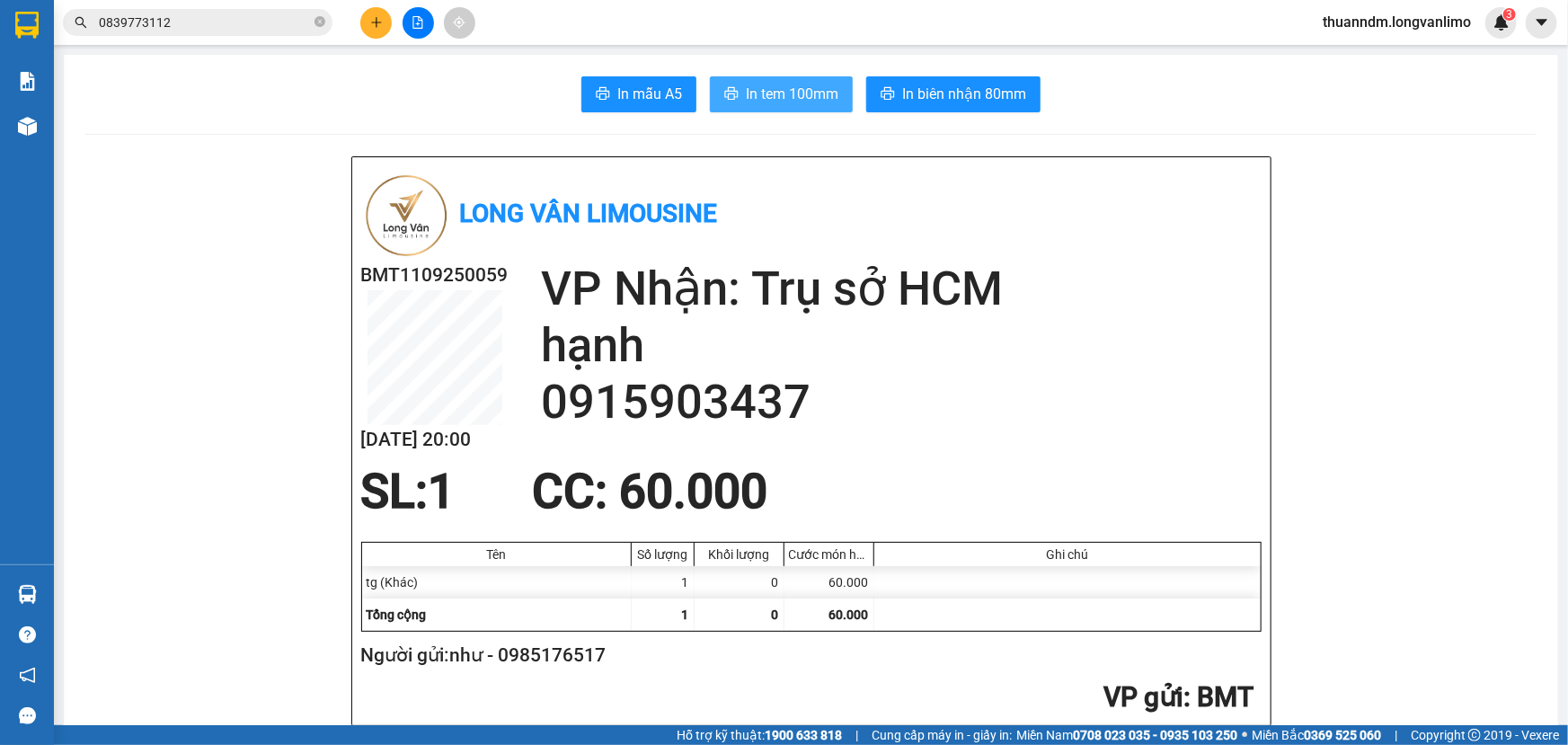
click at [770, 98] on span "In tem 100mm" at bounding box center [792, 93] width 93 height 23
